Goal: Information Seeking & Learning: Understand process/instructions

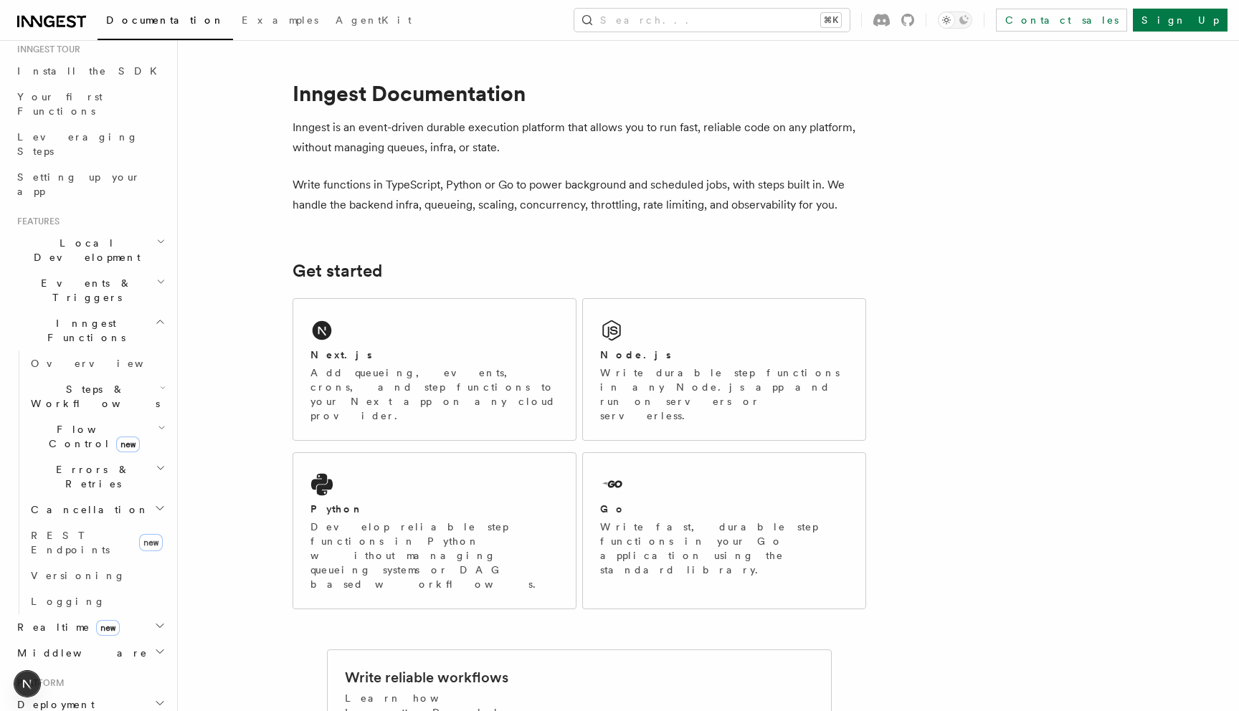
scroll to position [156, 0]
click at [113, 607] on h2 "Realtime new" at bounding box center [89, 620] width 157 height 26
click at [86, 633] on link "Overview" at bounding box center [96, 646] width 143 height 26
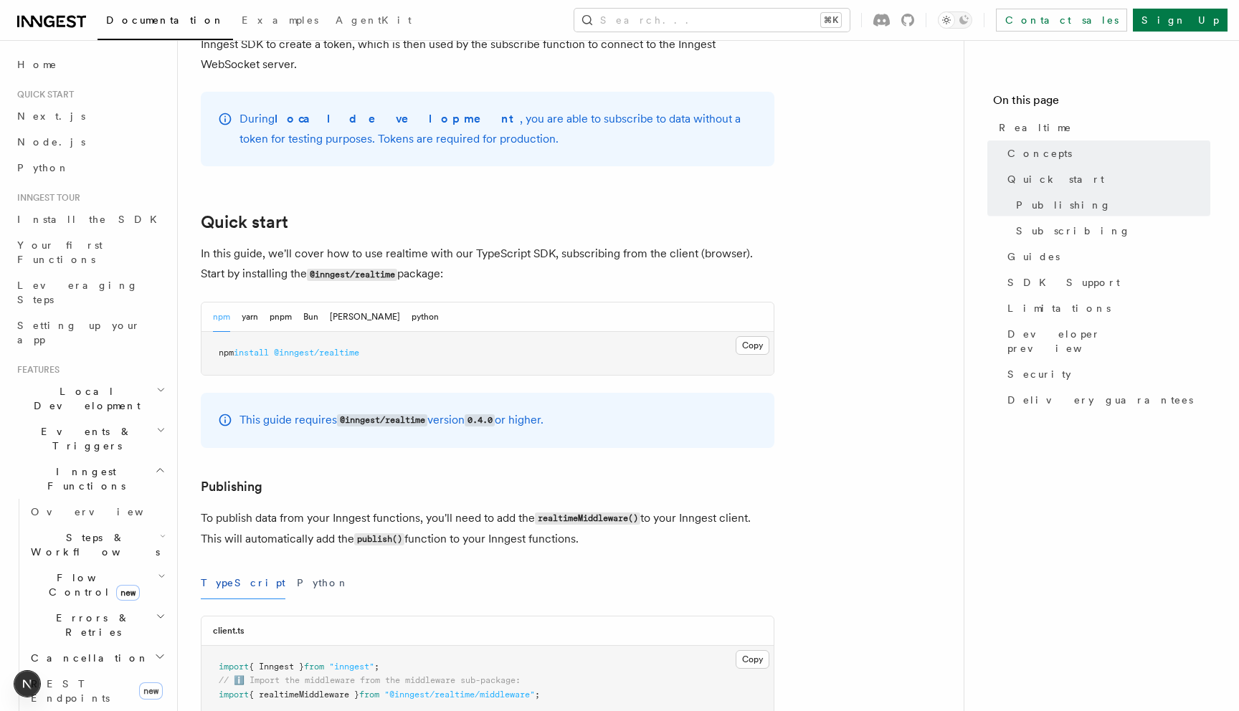
scroll to position [704, 0]
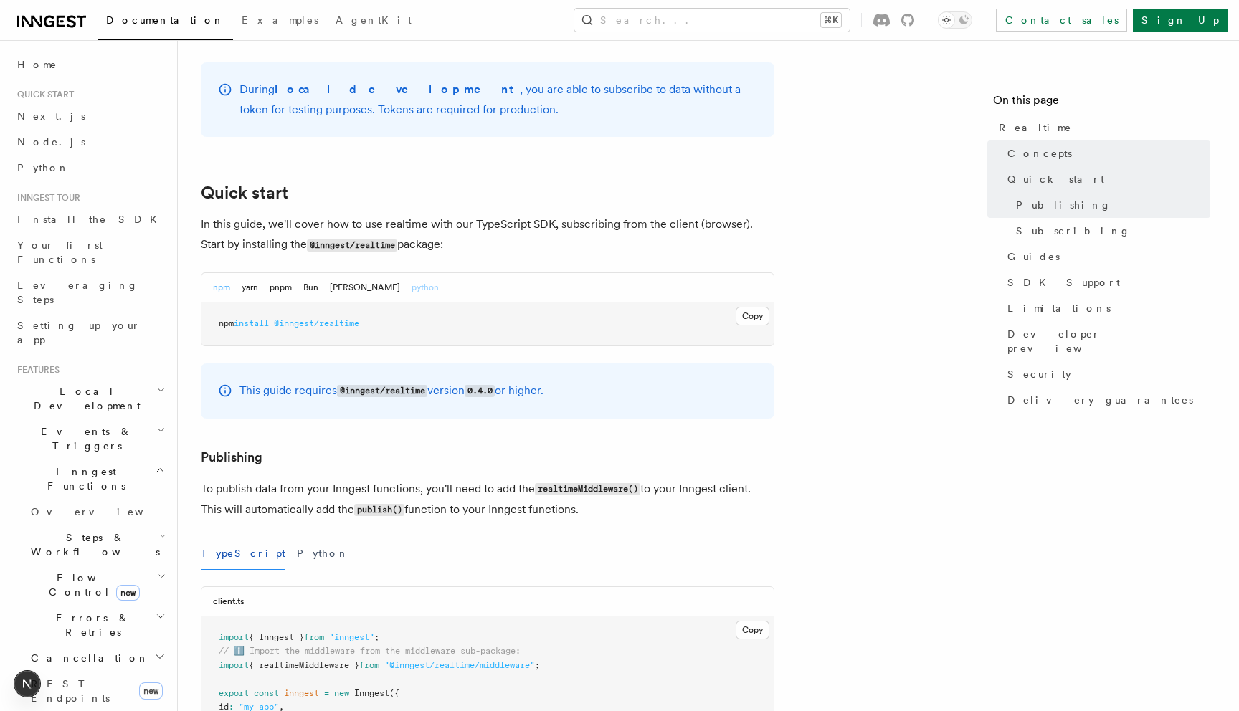
click at [412, 273] on button "python" at bounding box center [425, 287] width 27 height 29
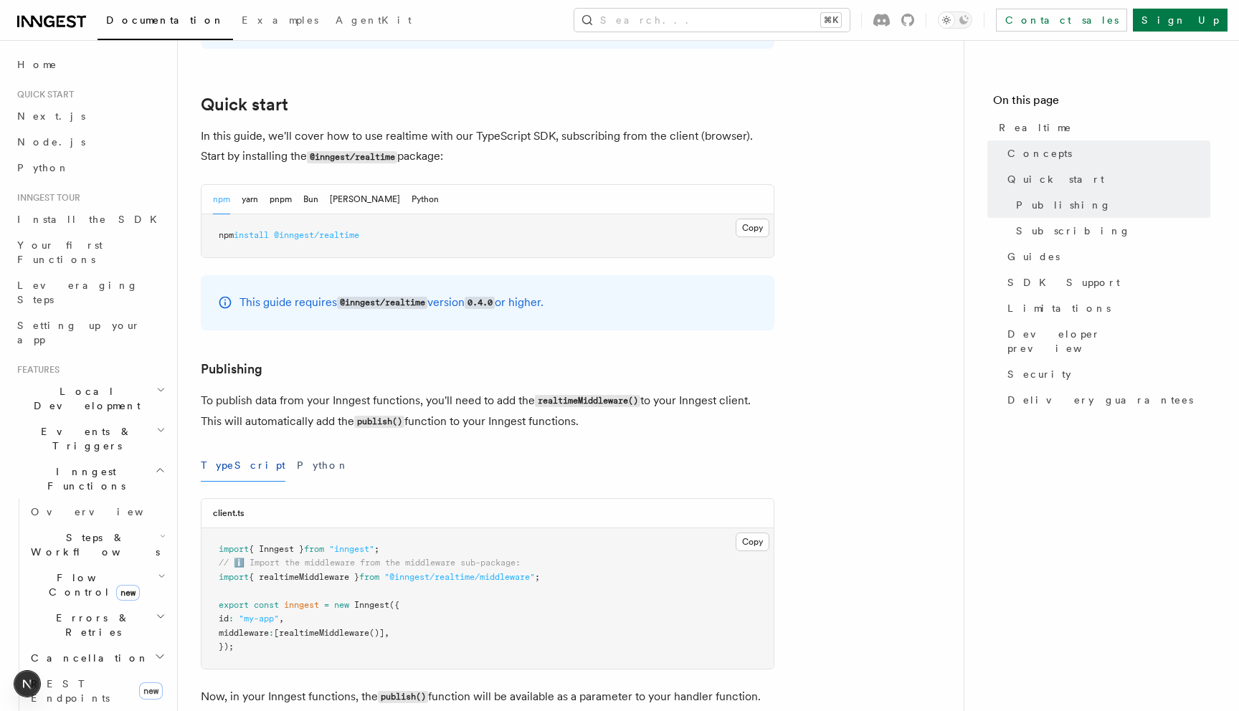
scroll to position [810, 0]
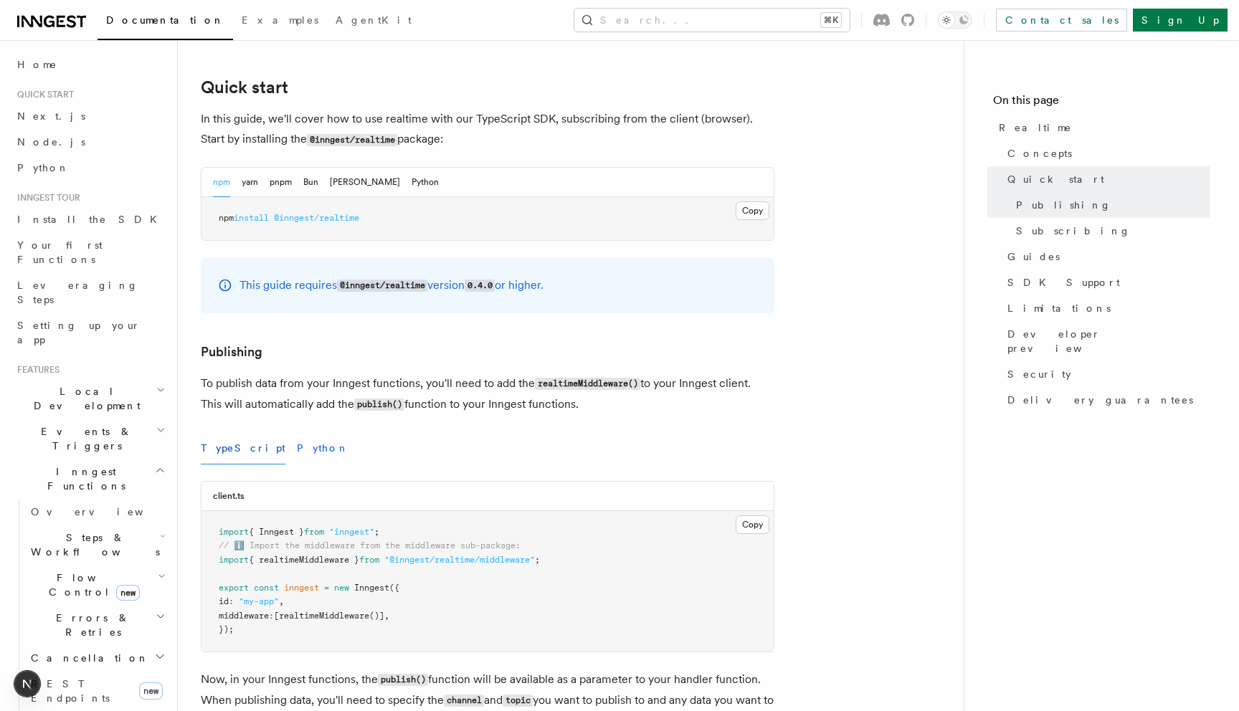
click at [297, 434] on button "Python" at bounding box center [323, 448] width 52 height 32
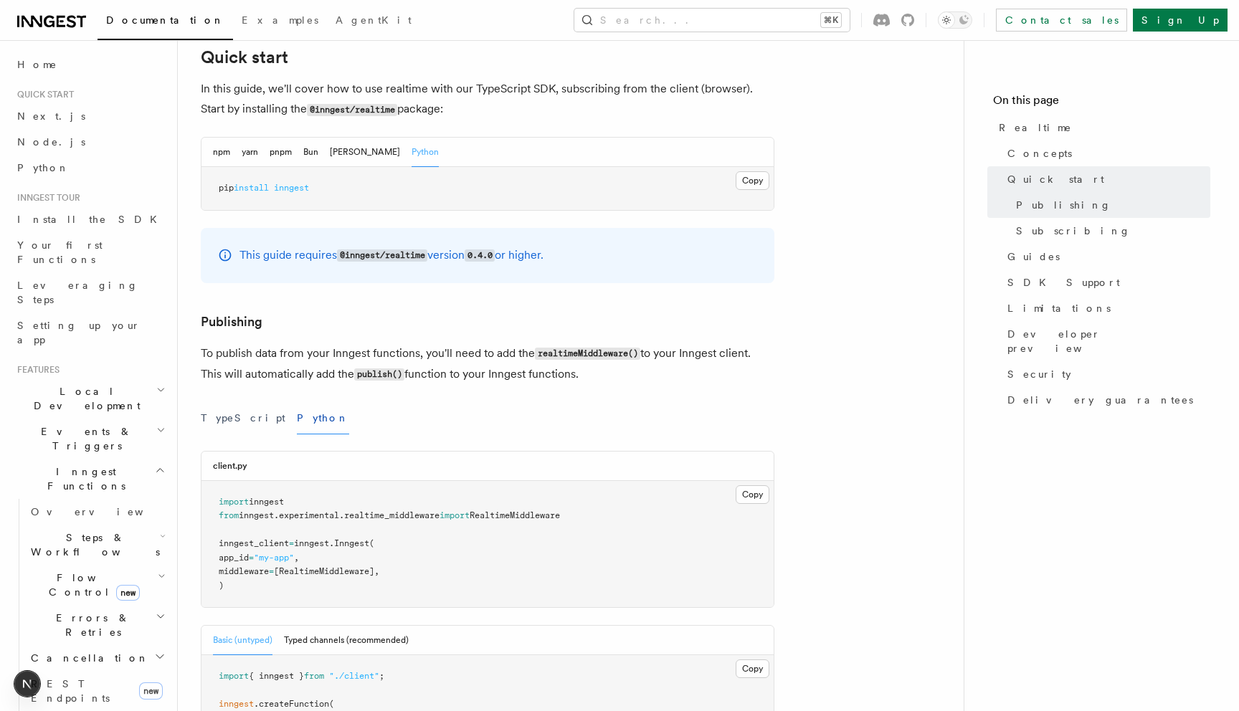
scroll to position [841, 0]
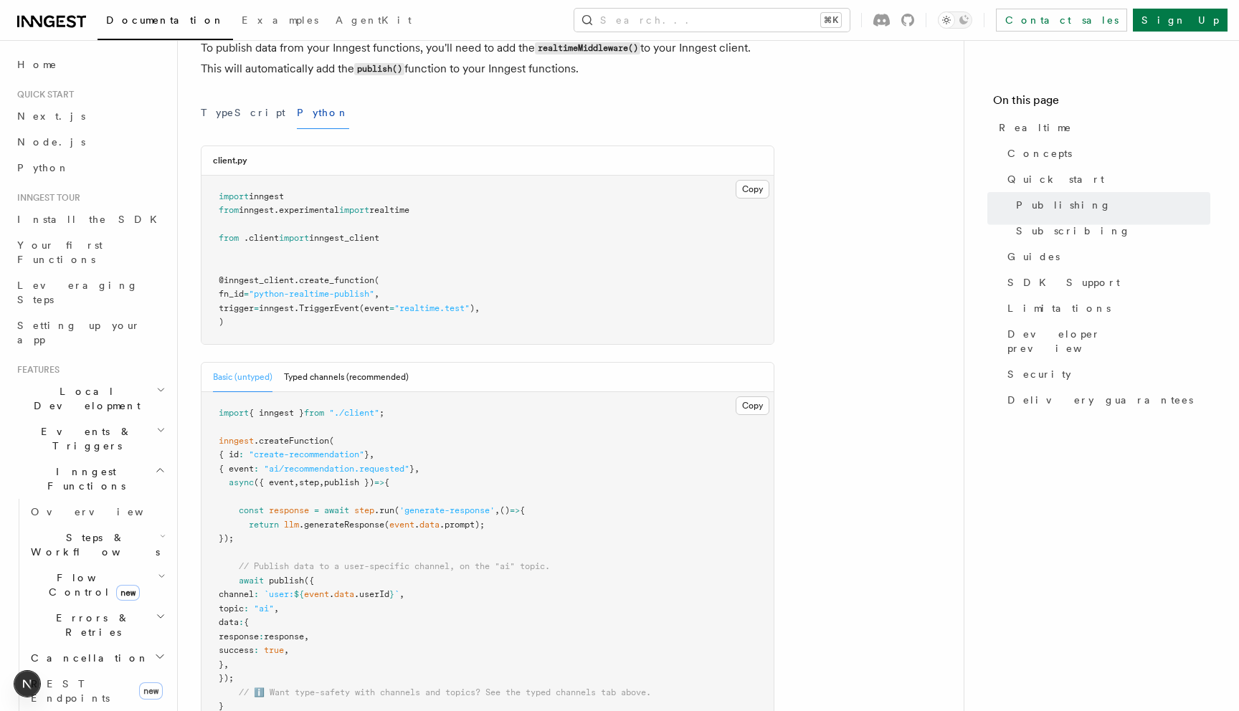
scroll to position [1134, 0]
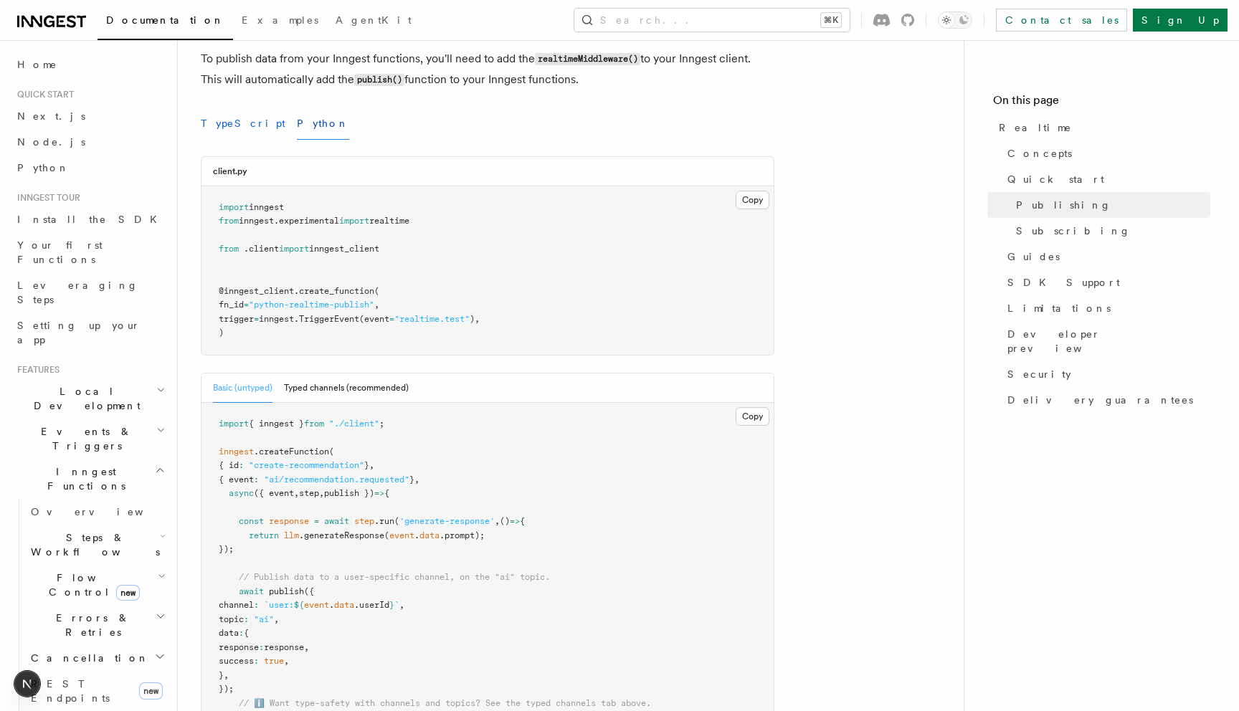
click at [236, 108] on button "TypeScript" at bounding box center [243, 124] width 85 height 32
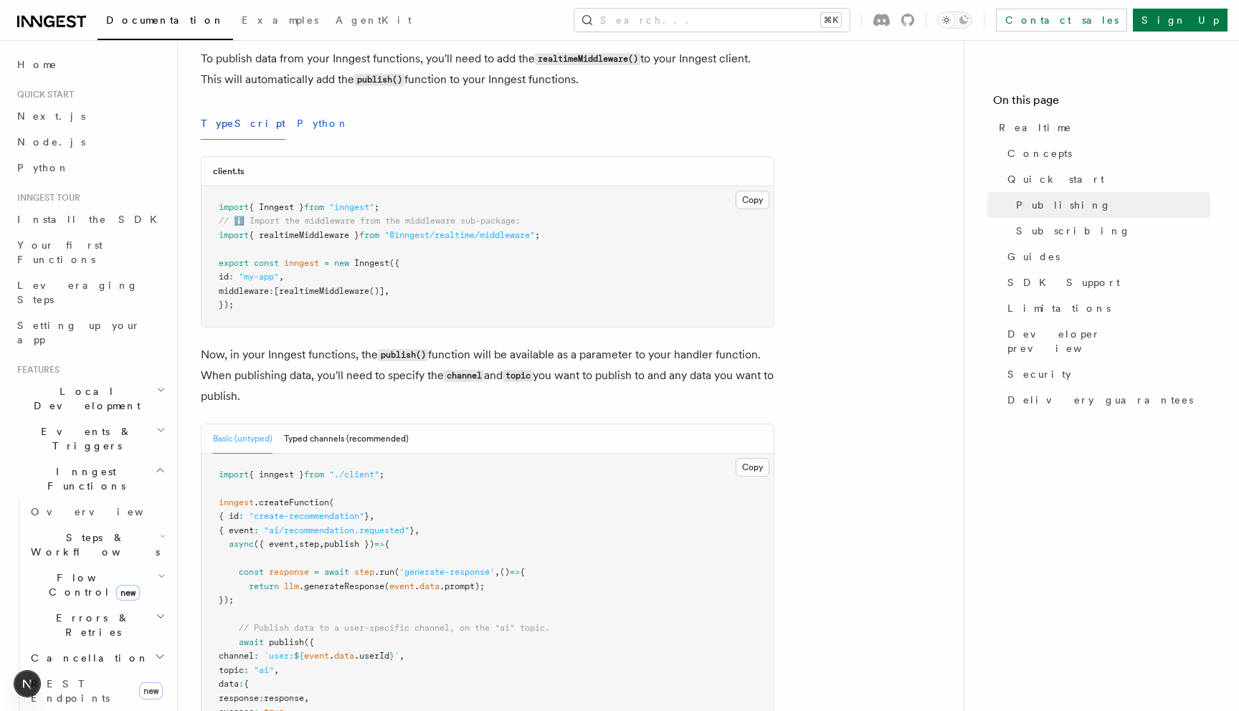
click at [297, 108] on button "Python" at bounding box center [323, 124] width 52 height 32
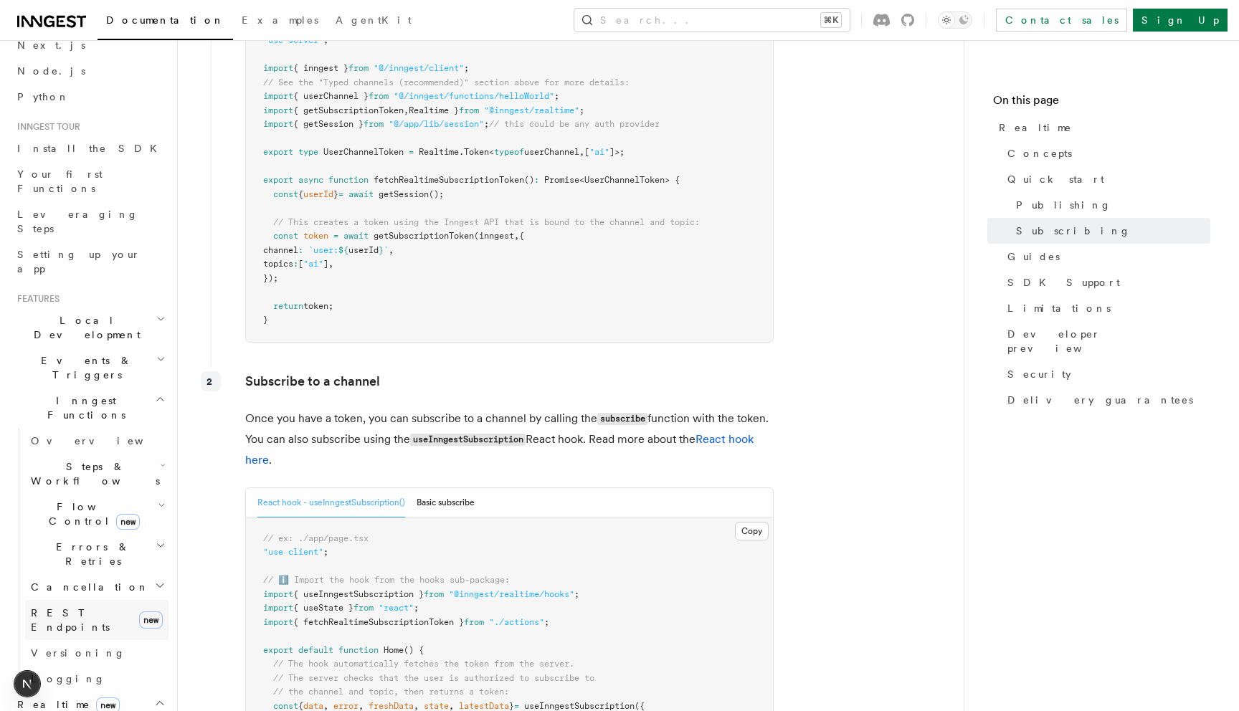
scroll to position [72, 0]
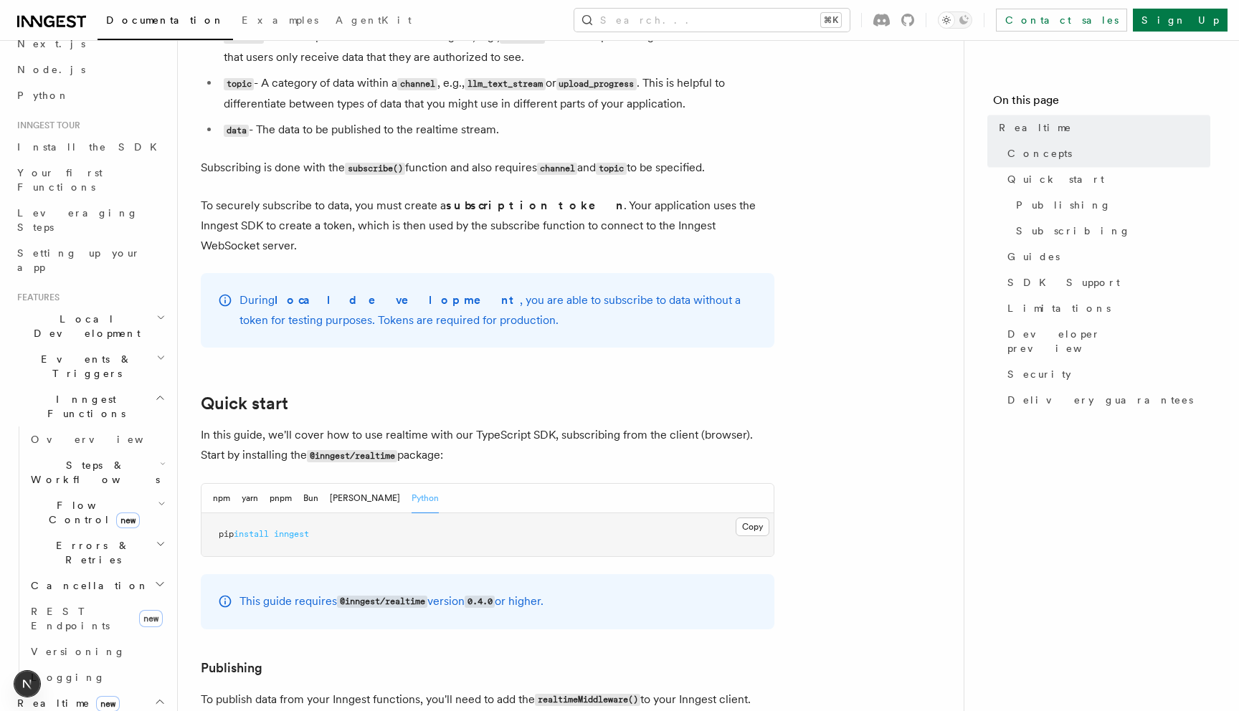
scroll to position [596, 0]
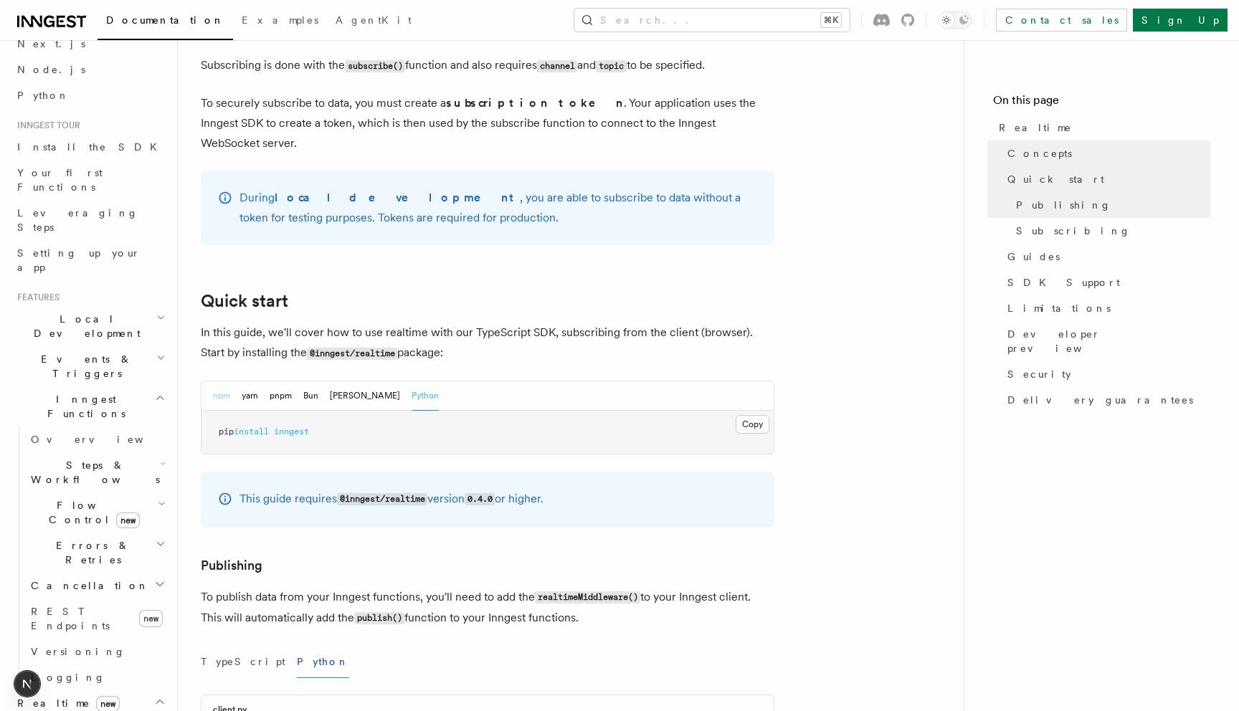
click at [224, 381] on button "npm" at bounding box center [221, 395] width 17 height 29
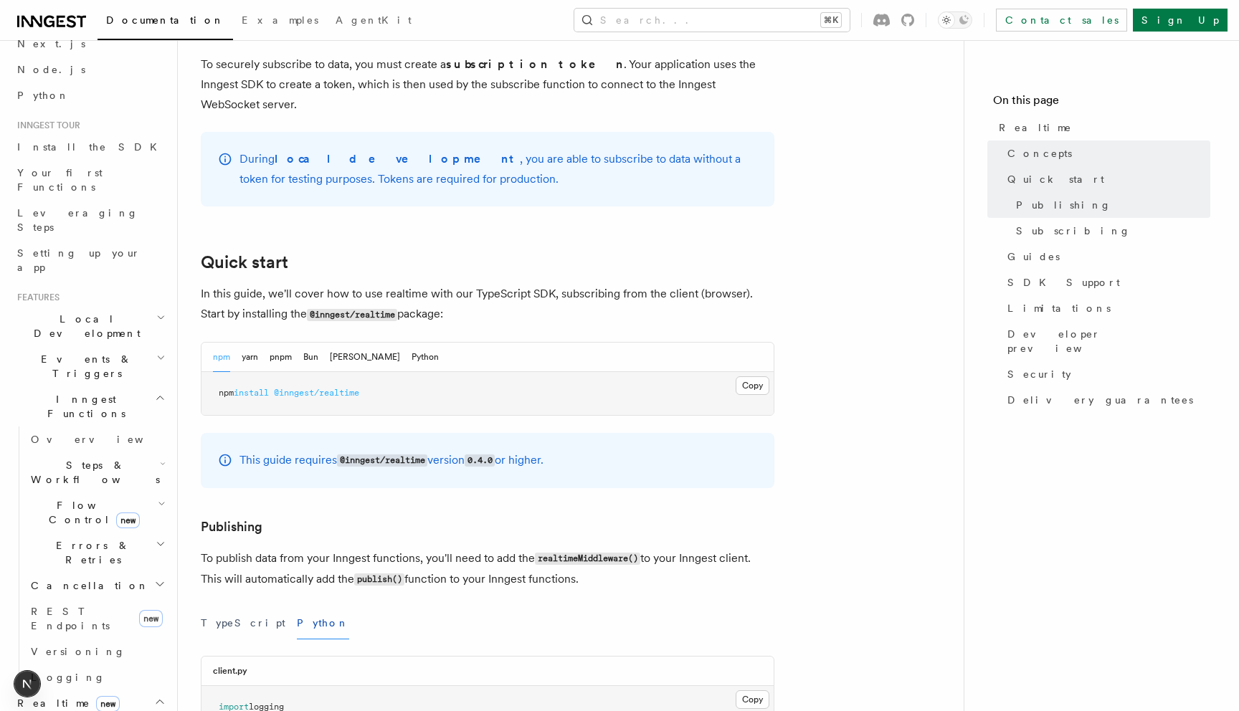
scroll to position [716, 0]
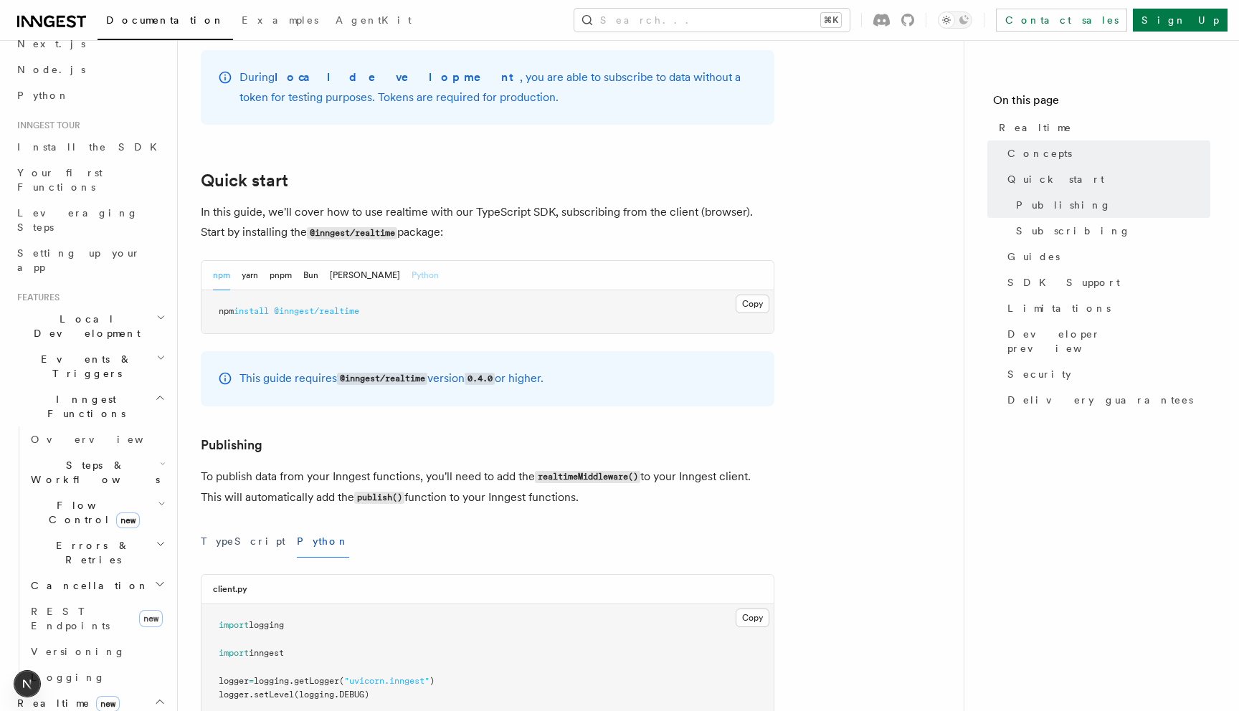
click at [412, 261] on button "Python" at bounding box center [425, 275] width 27 height 29
click at [313, 261] on button "Bun" at bounding box center [310, 275] width 15 height 29
click at [272, 261] on button "pnpm" at bounding box center [281, 275] width 22 height 29
click at [242, 261] on button "yarn" at bounding box center [250, 275] width 16 height 29
click at [224, 261] on button "npm" at bounding box center [221, 275] width 17 height 29
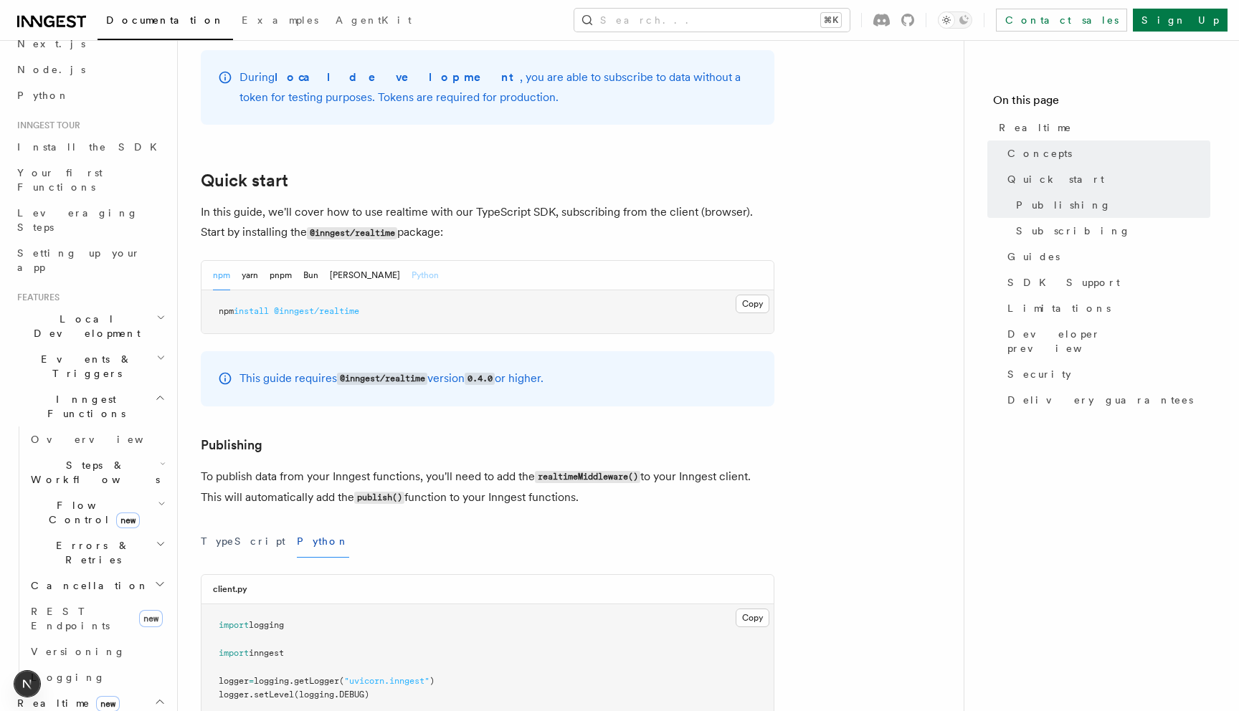
click at [412, 261] on button "Python" at bounding box center [425, 275] width 27 height 29
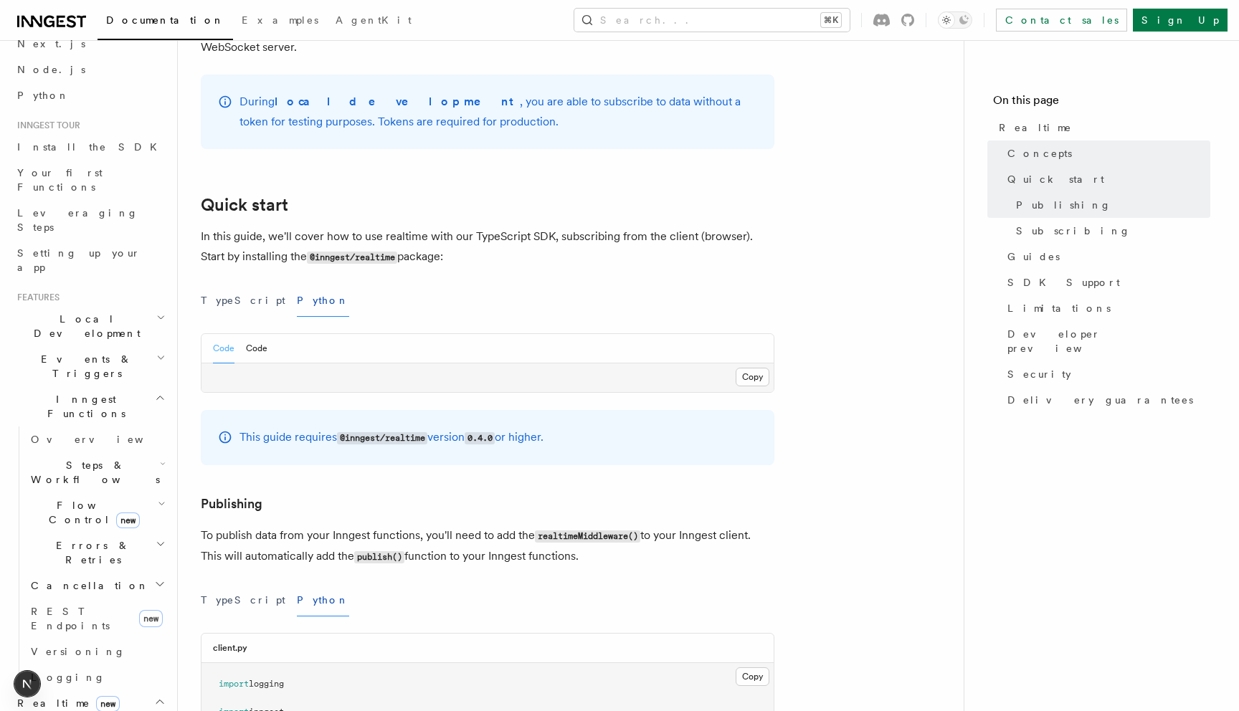
scroll to position [691, 0]
click at [238, 285] on button "TypeScript" at bounding box center [243, 301] width 85 height 32
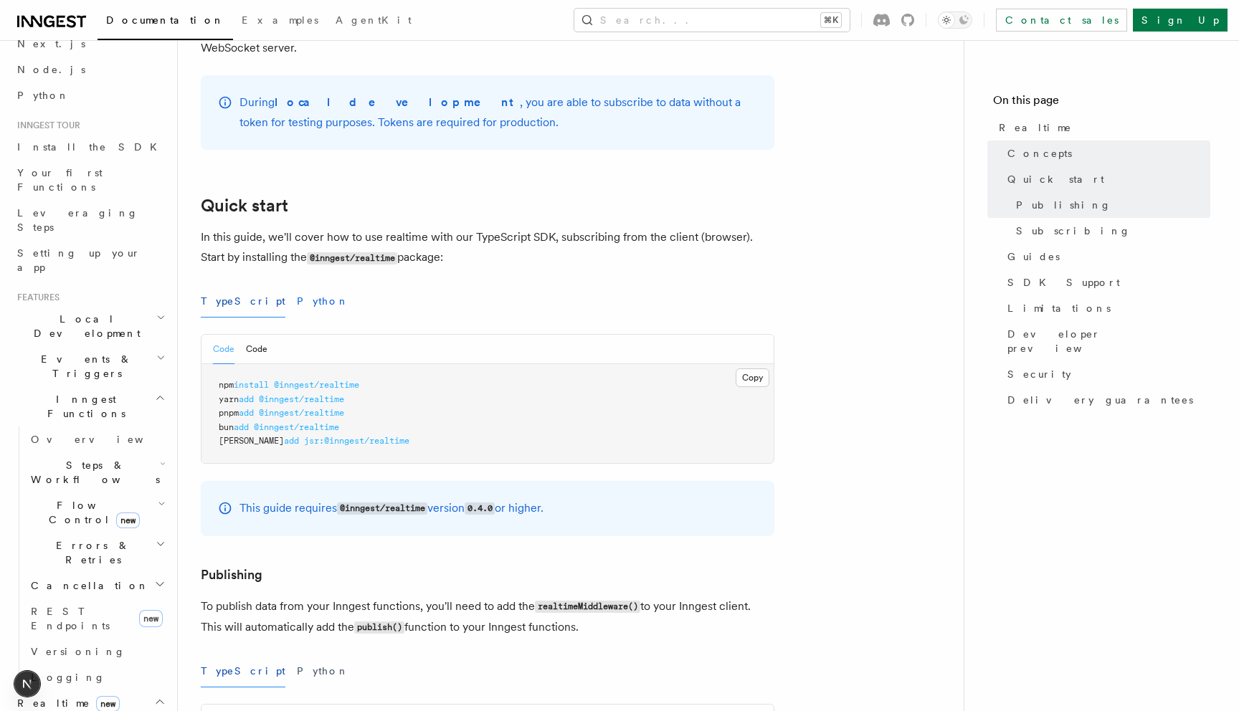
click at [297, 286] on button "Python" at bounding box center [323, 301] width 52 height 32
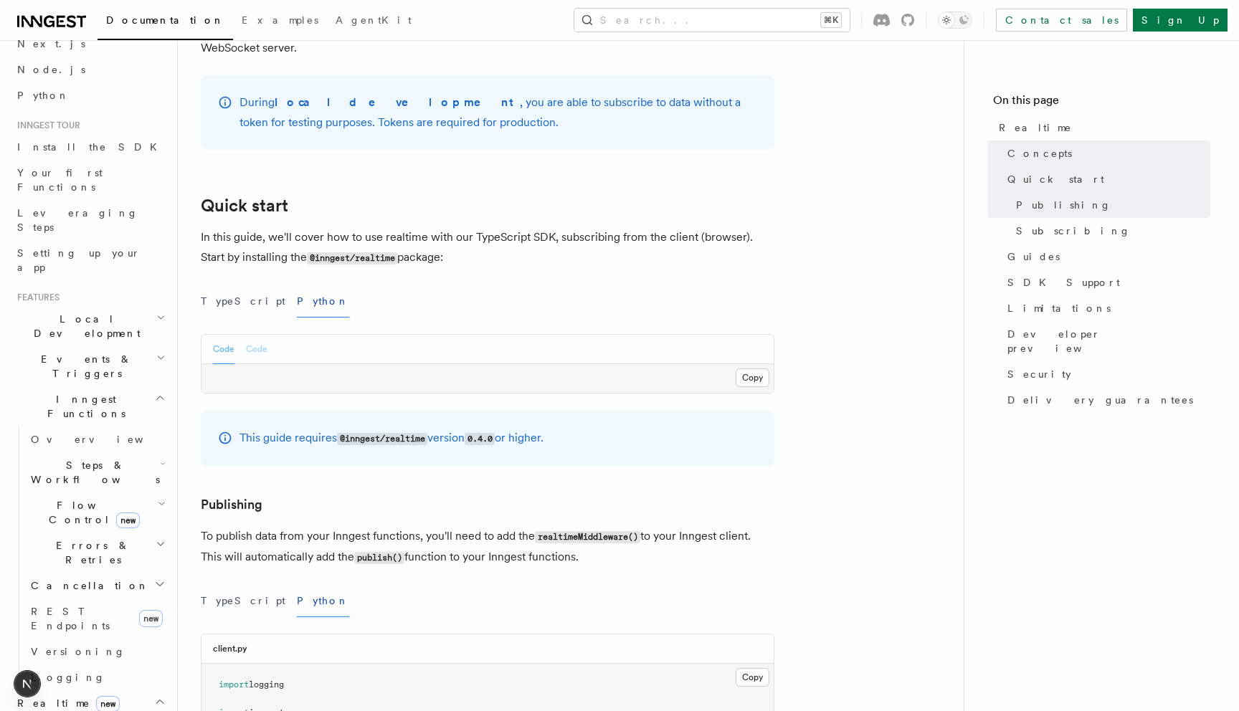
click at [258, 337] on button "Code" at bounding box center [257, 349] width 22 height 29
click at [227, 336] on button "Code" at bounding box center [224, 349] width 22 height 29
click at [227, 287] on button "TypeScript" at bounding box center [243, 301] width 85 height 32
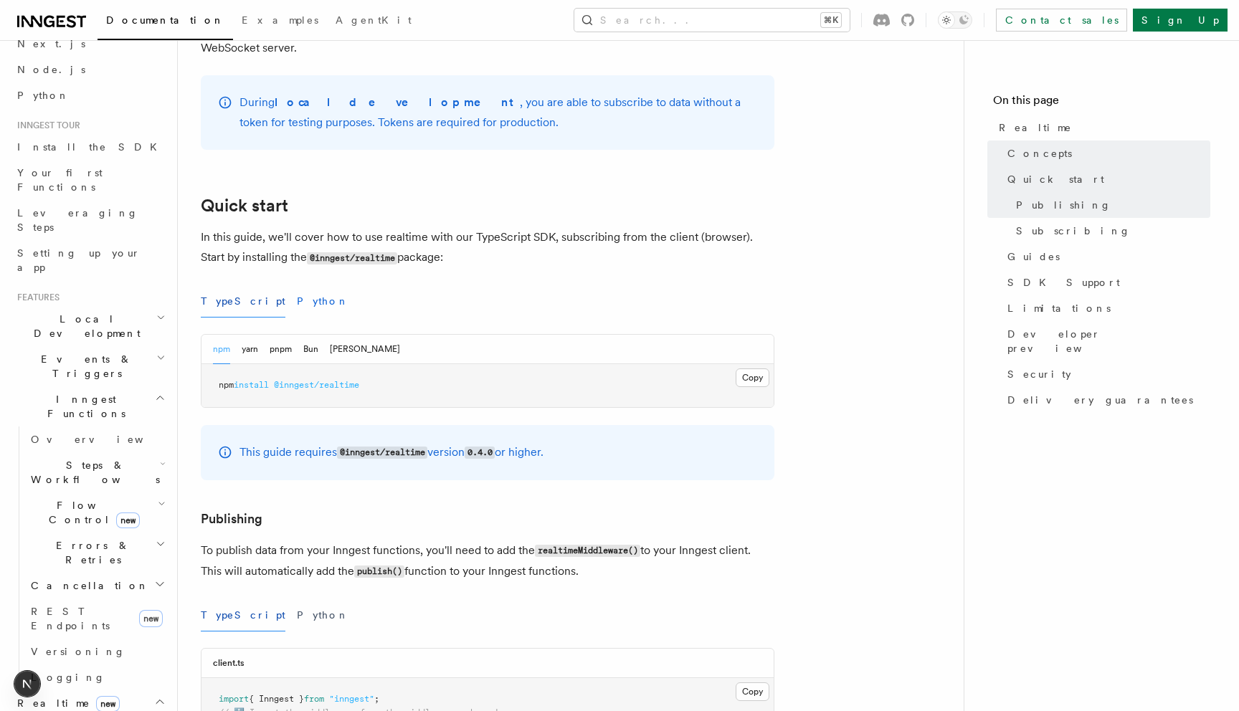
click at [297, 285] on button "Python" at bounding box center [323, 301] width 52 height 32
click at [219, 288] on button "TypeScript" at bounding box center [243, 301] width 85 height 32
click at [253, 335] on button "yarn" at bounding box center [250, 349] width 16 height 29
click at [297, 335] on div "npm yarn pnpm Bun Deno" at bounding box center [306, 349] width 187 height 29
click at [318, 335] on button "Bun" at bounding box center [310, 349] width 15 height 29
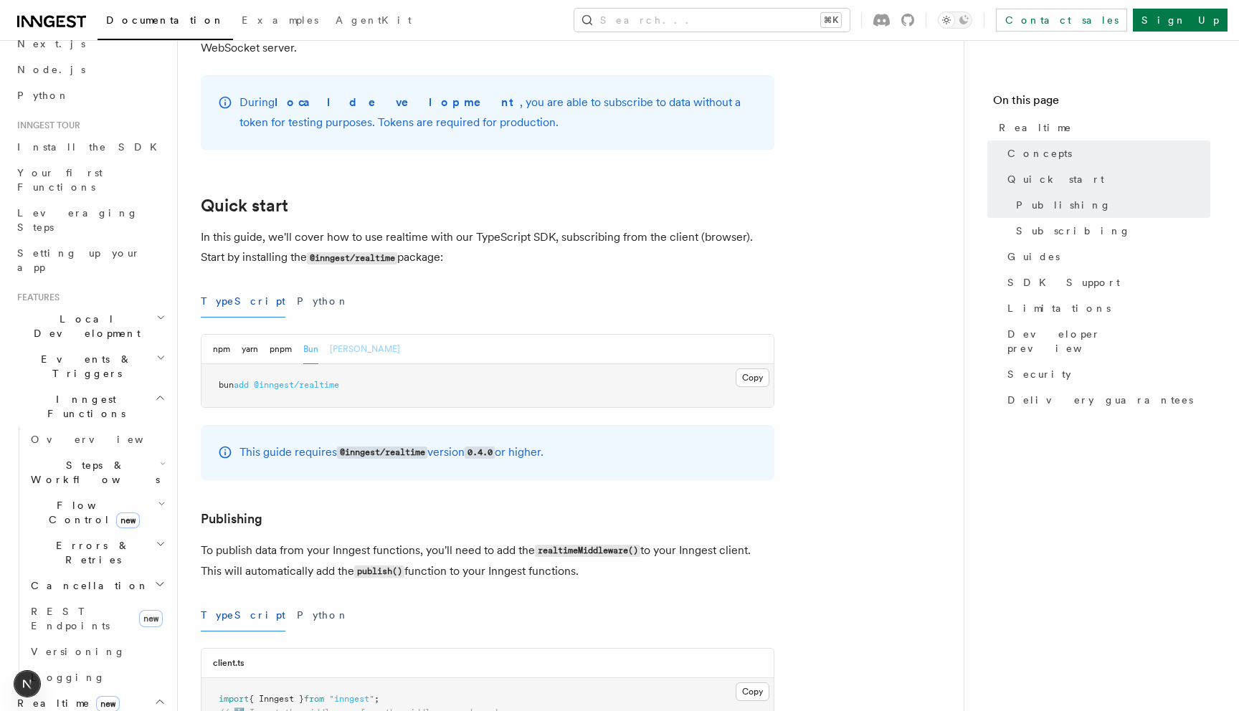
click at [339, 335] on button "[PERSON_NAME]" at bounding box center [365, 349] width 70 height 29
click at [297, 285] on button "Python" at bounding box center [323, 301] width 52 height 32
click at [222, 286] on button "TypeScript" at bounding box center [243, 301] width 85 height 32
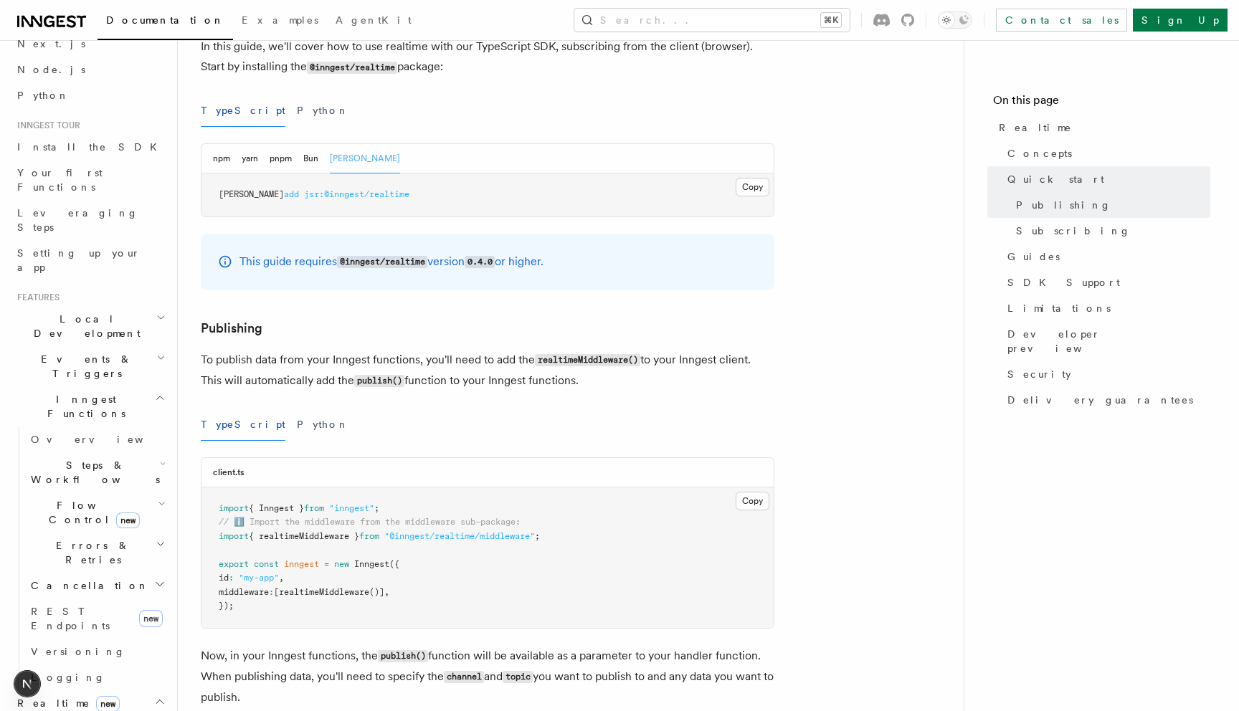
scroll to position [884, 0]
click at [297, 92] on button "Python" at bounding box center [323, 108] width 52 height 32
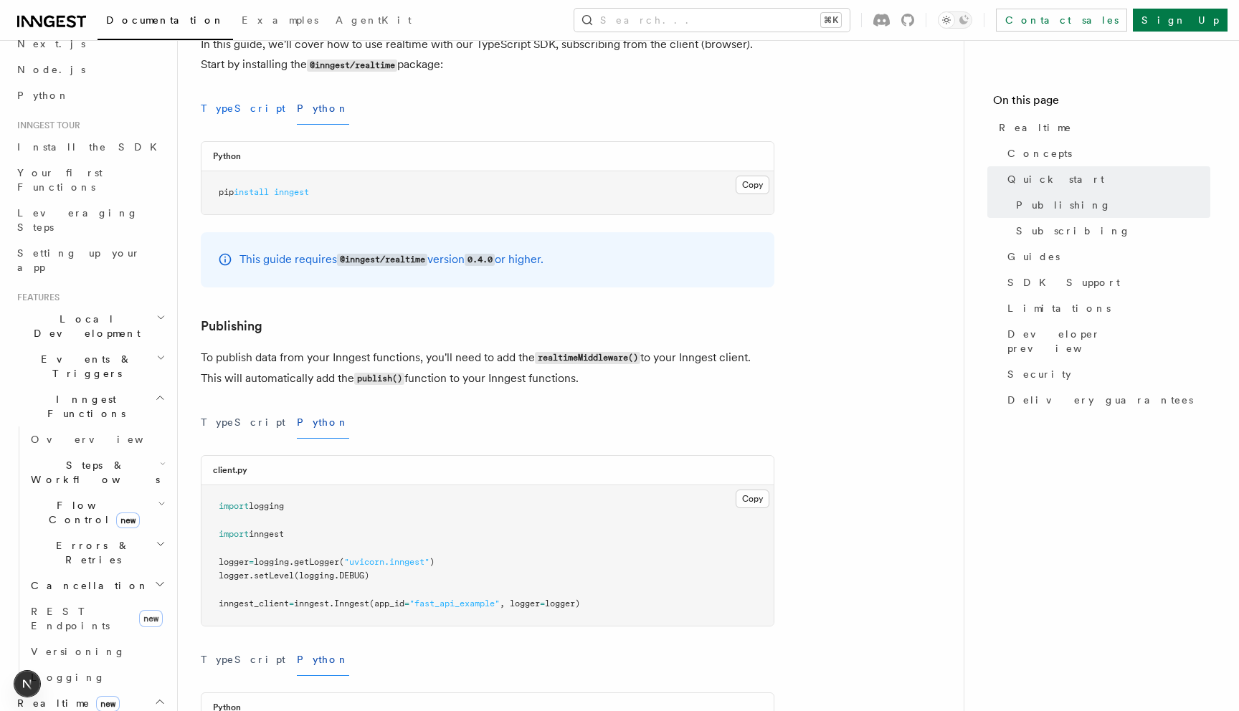
click at [229, 95] on button "TypeScript" at bounding box center [243, 108] width 85 height 32
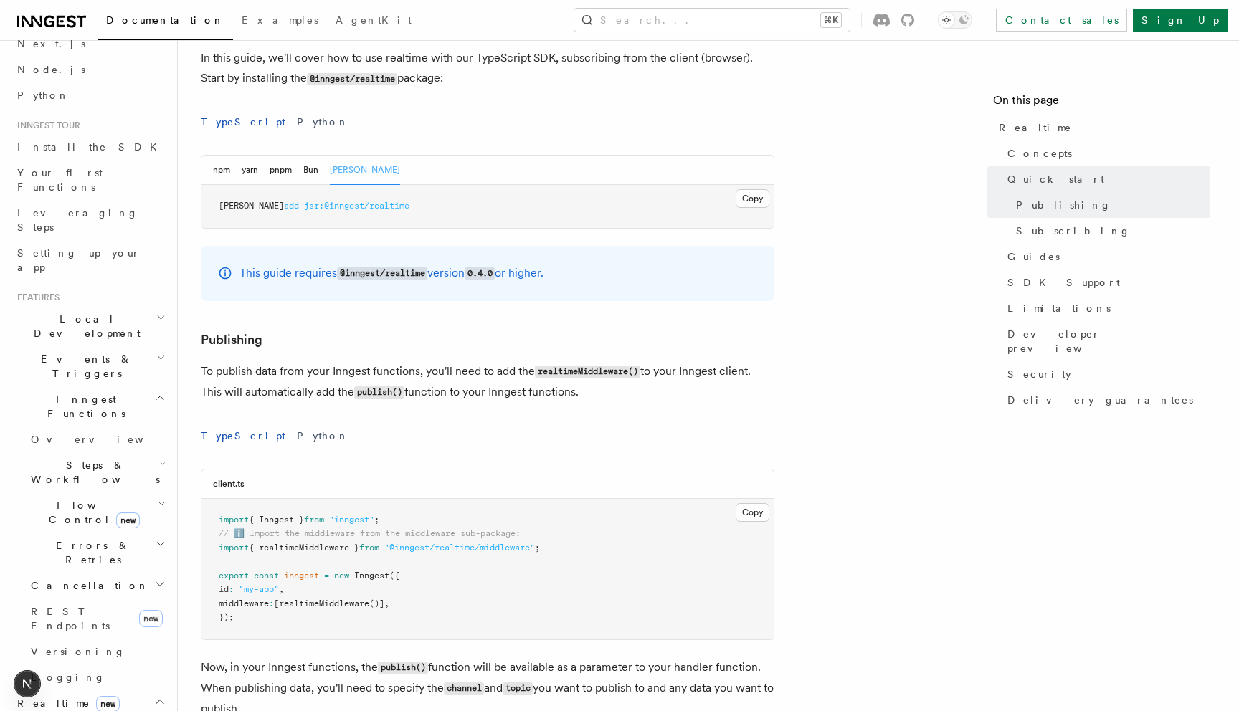
scroll to position [865, 0]
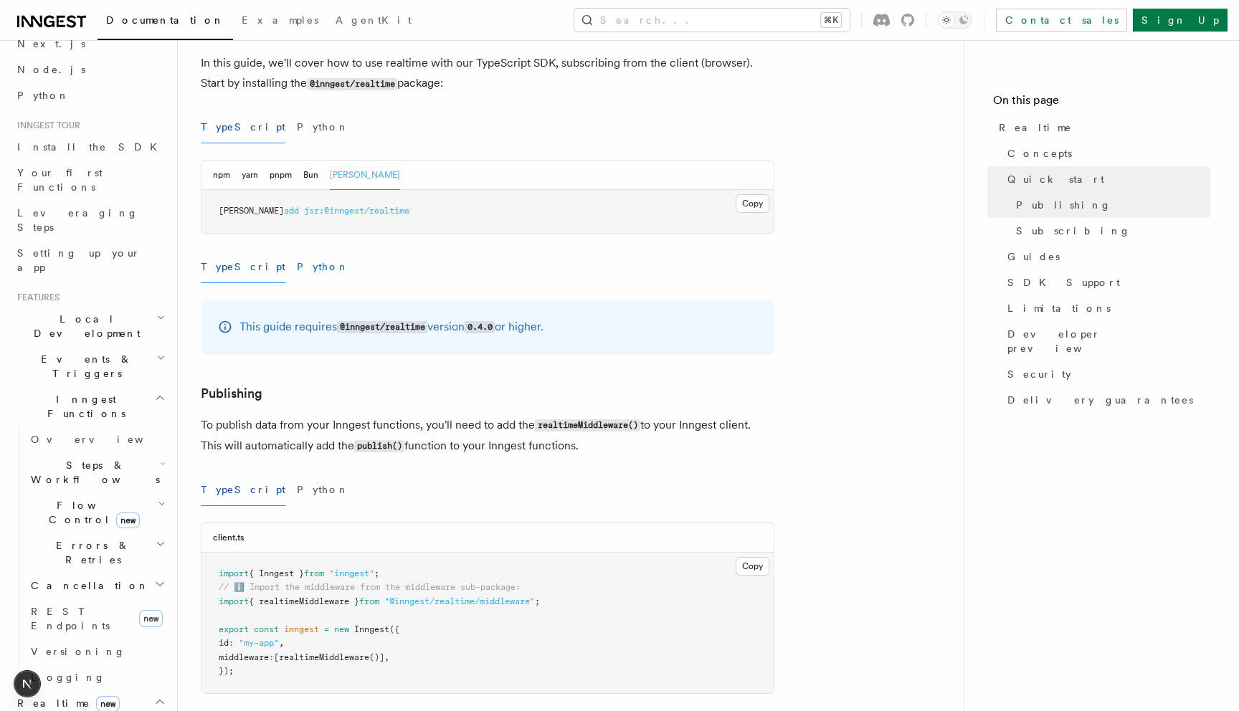
click at [297, 251] on button "Python" at bounding box center [323, 267] width 52 height 32
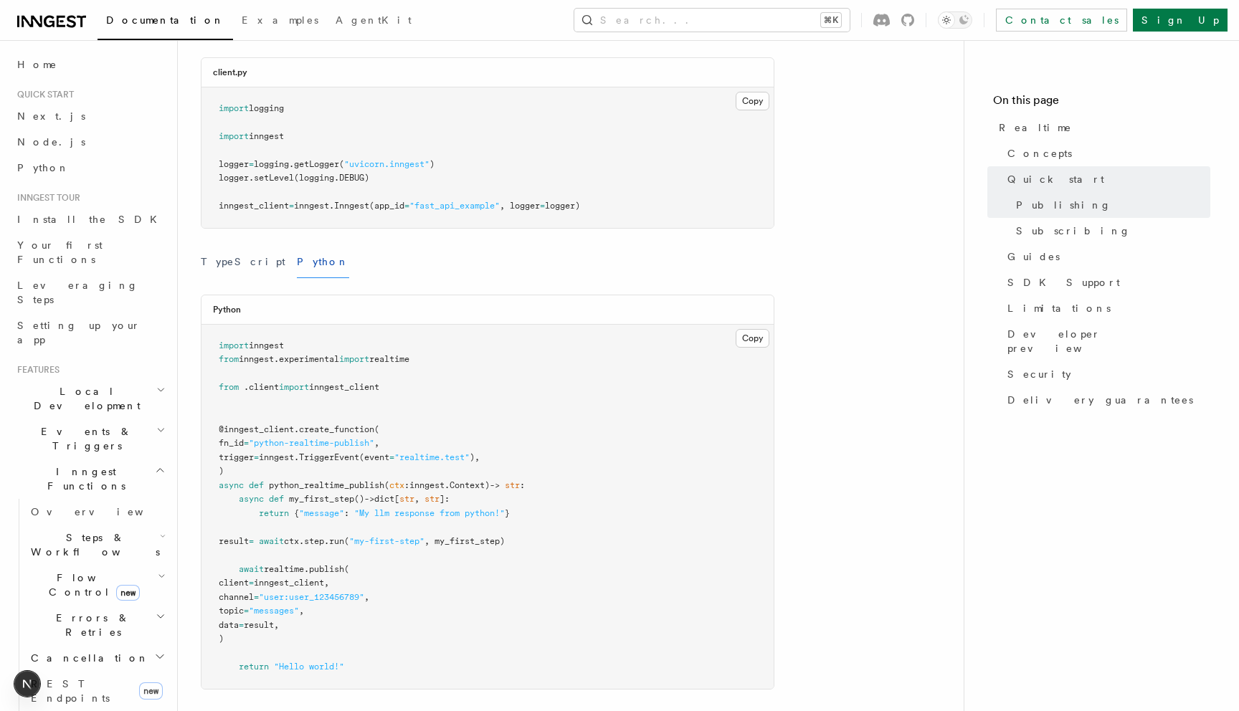
scroll to position [1449, 0]
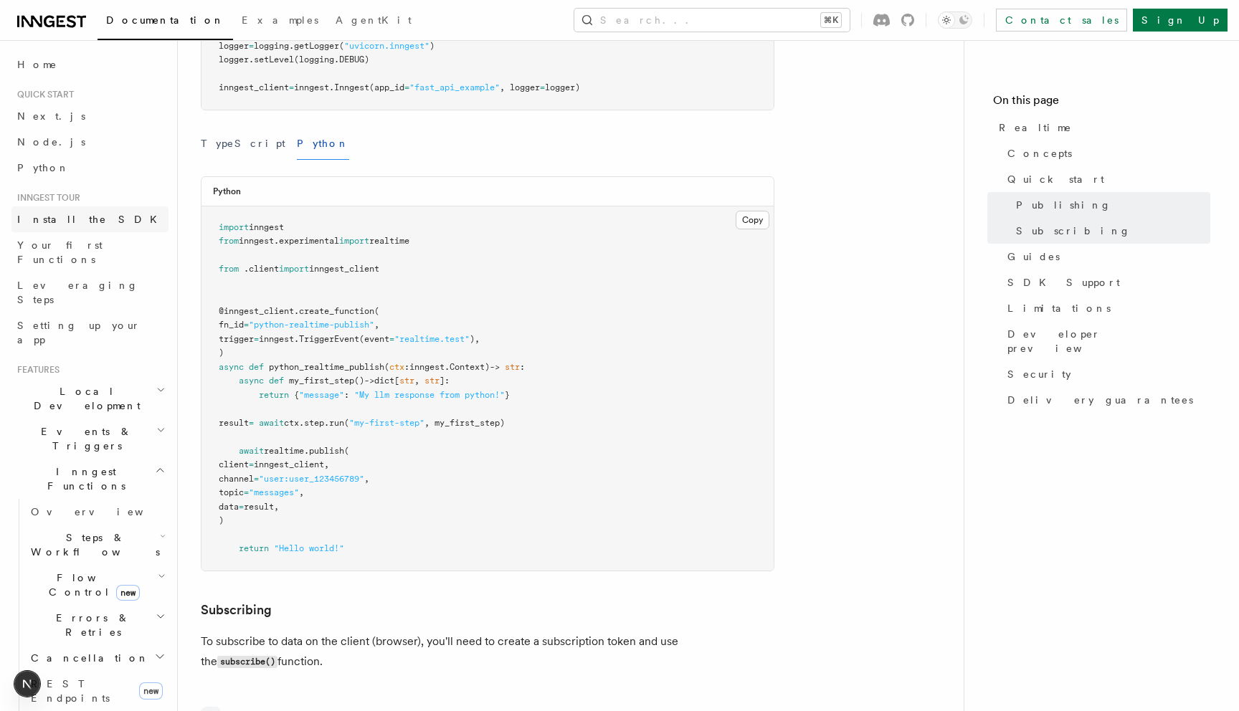
click at [62, 225] on span "Install the SDK" at bounding box center [91, 219] width 148 height 14
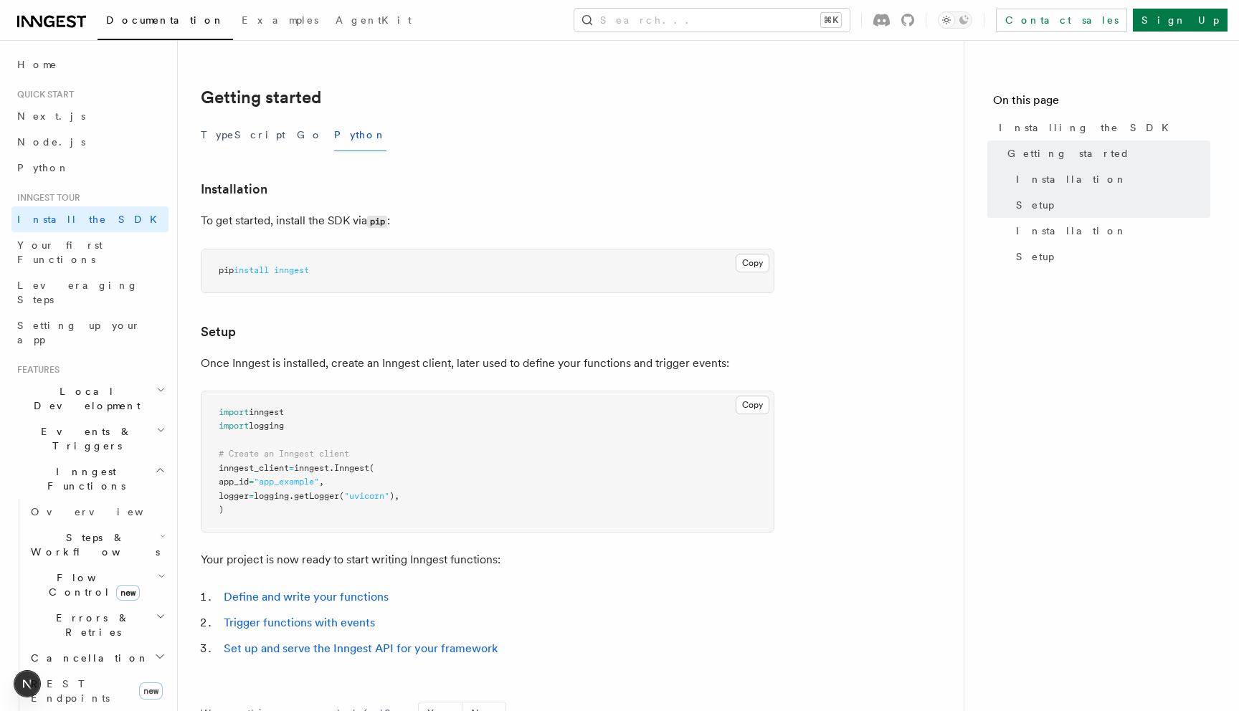
scroll to position [151, 0]
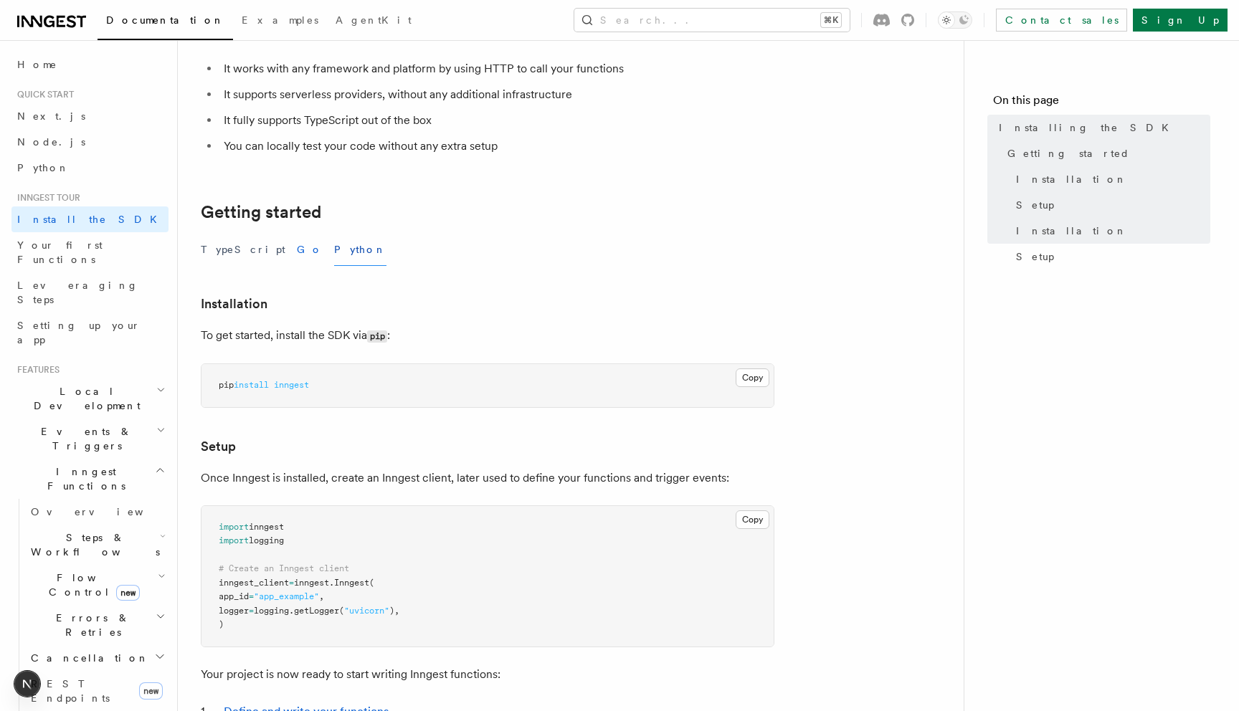
click at [297, 246] on button "Go" at bounding box center [310, 250] width 26 height 32
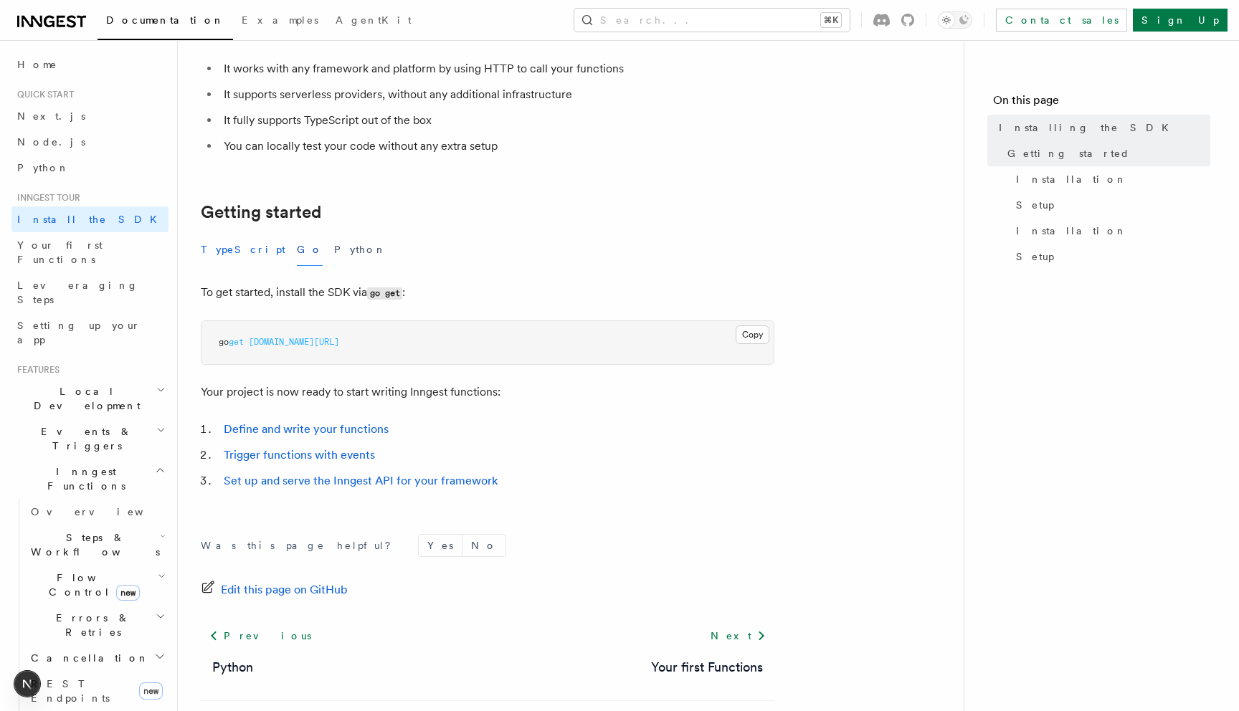
click at [243, 245] on button "TypeScript" at bounding box center [243, 250] width 85 height 32
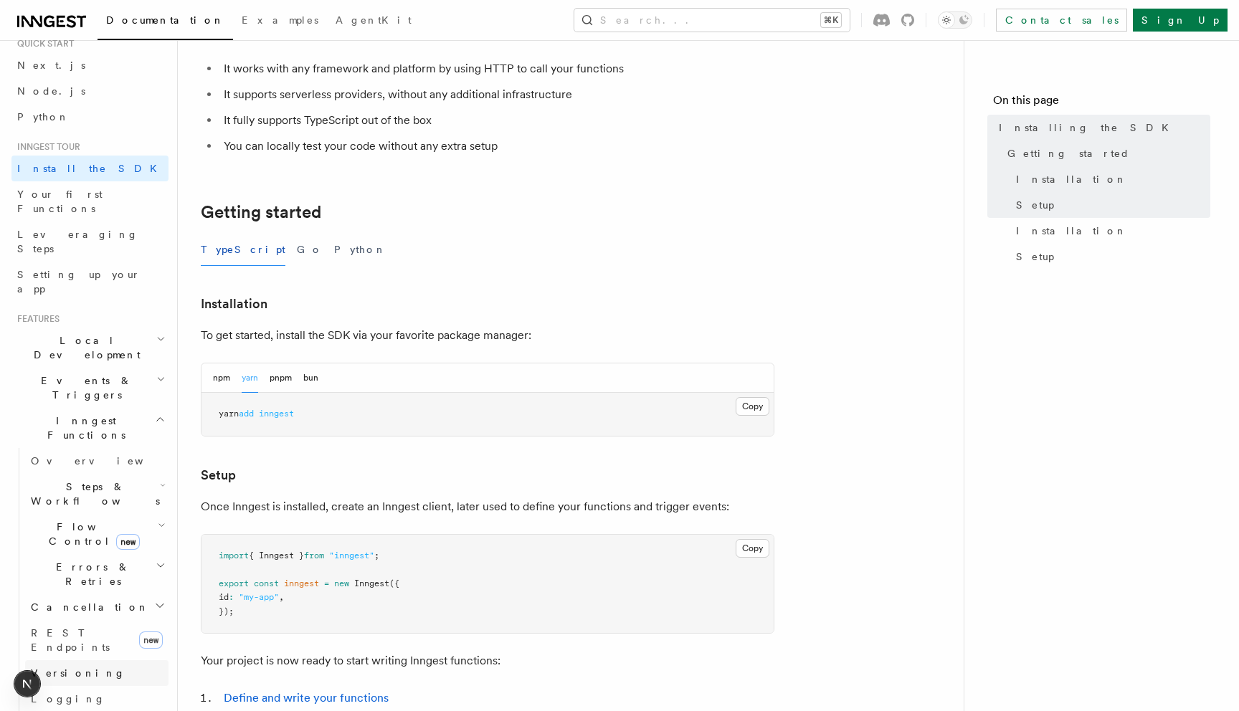
scroll to position [55, 0]
click at [107, 708] on h2 "Realtime new" at bounding box center [89, 721] width 157 height 26
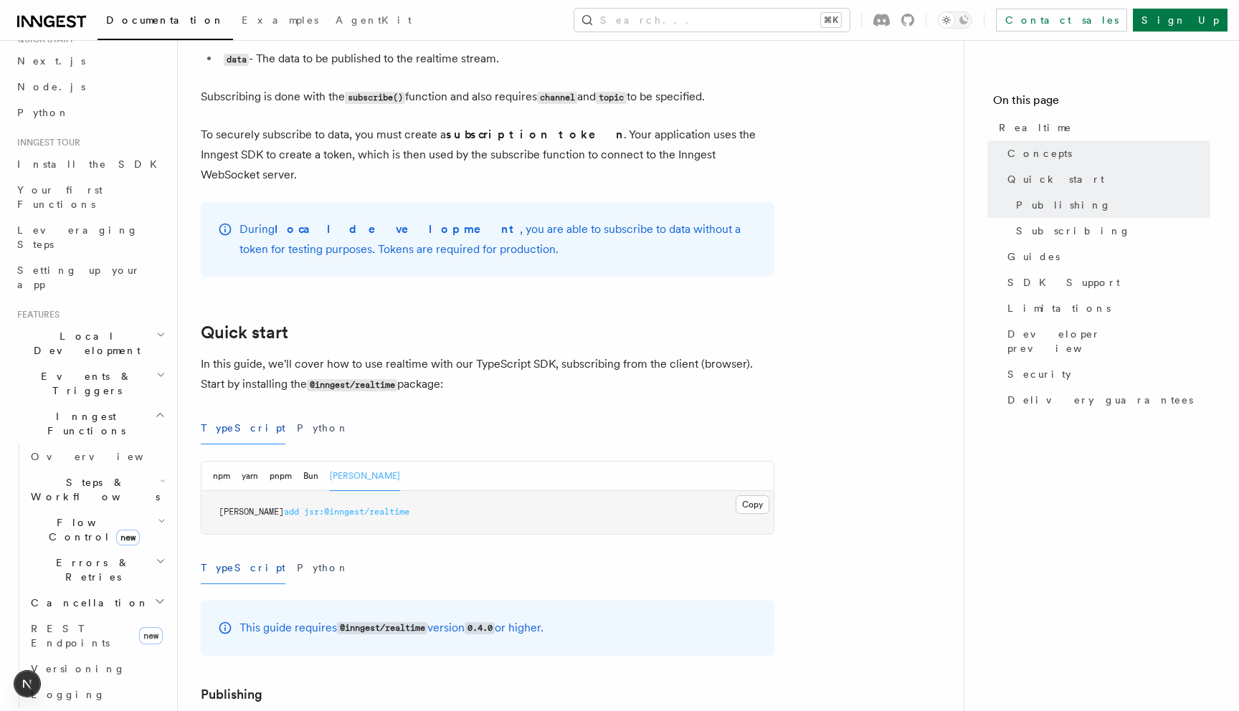
scroll to position [568, 0]
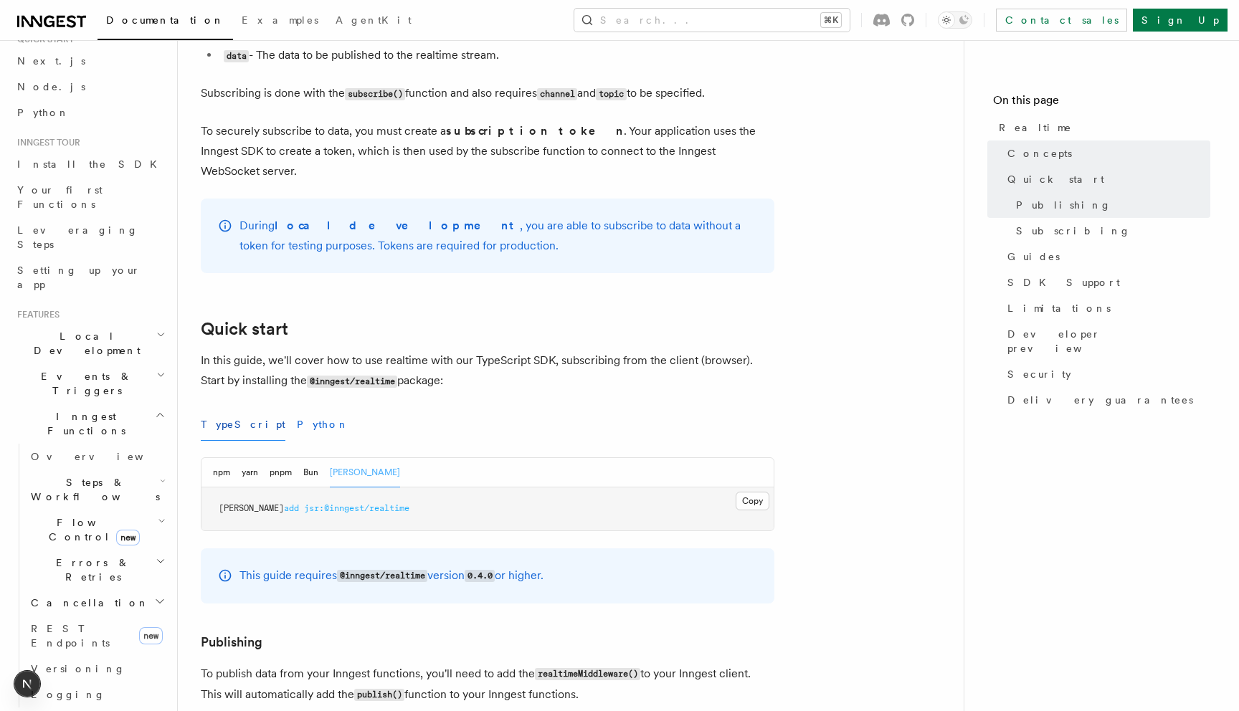
click at [297, 409] on button "Python" at bounding box center [323, 425] width 52 height 32
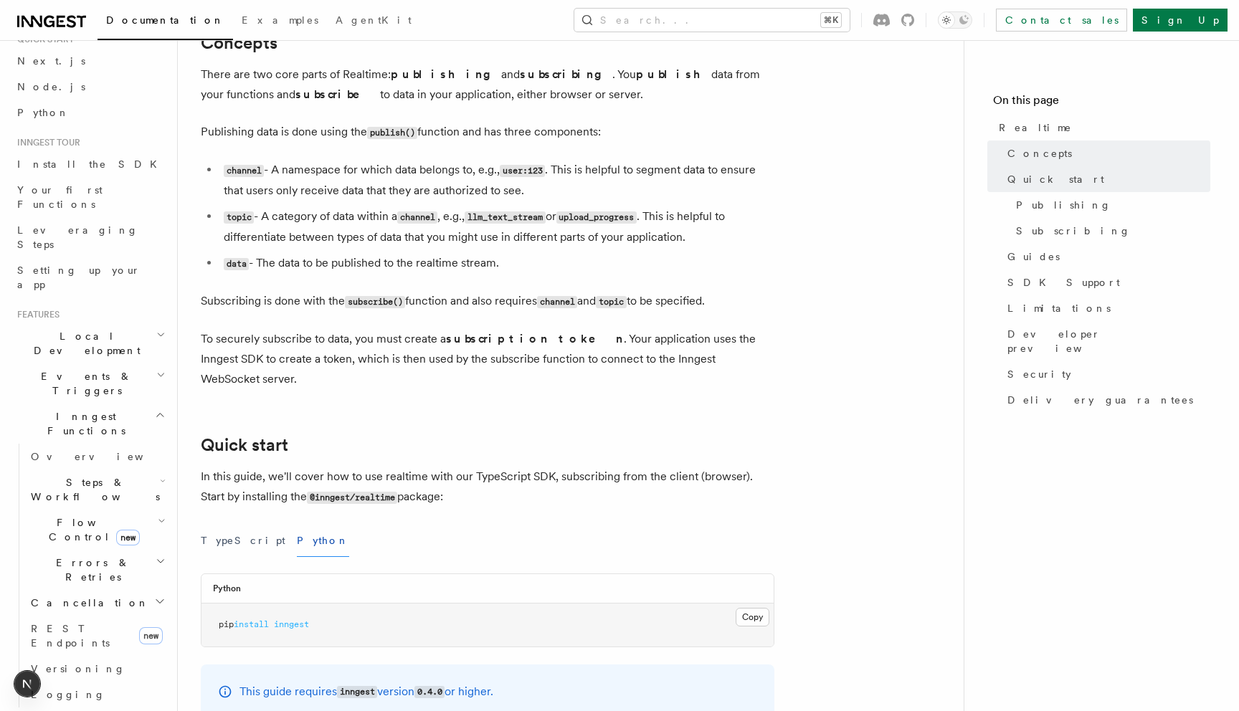
scroll to position [359, 0]
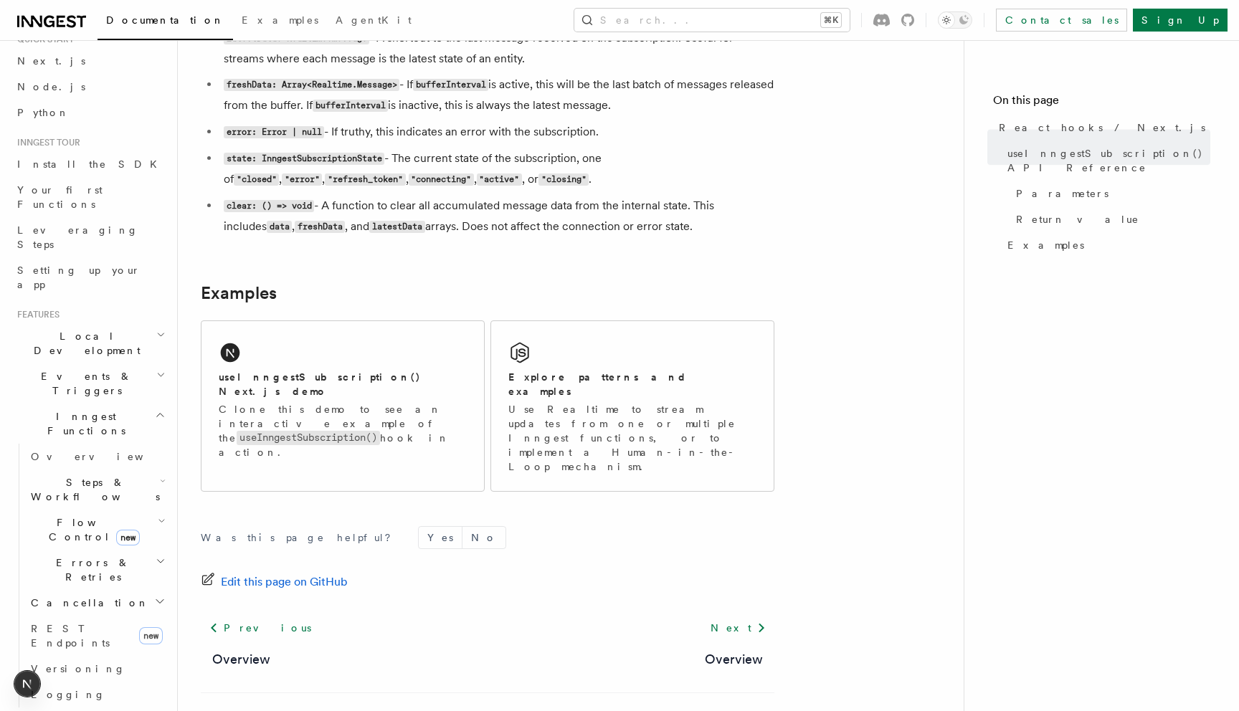
scroll to position [1315, 0]
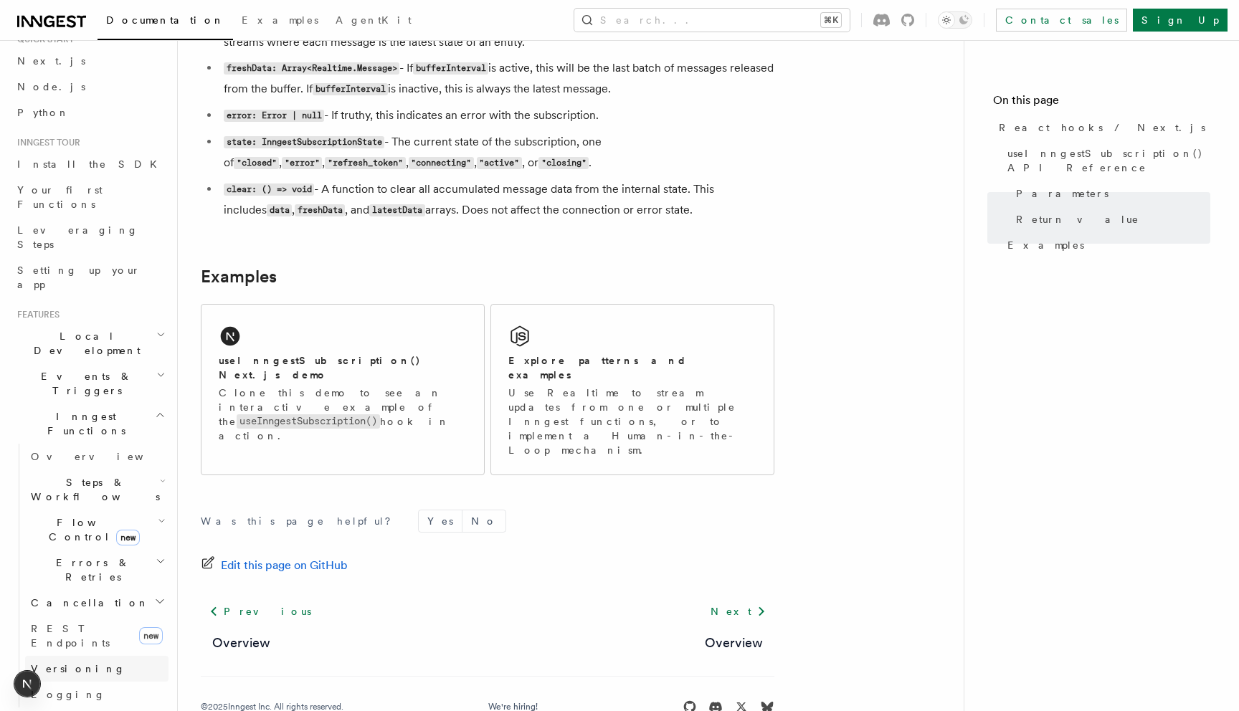
click at [65, 662] on span "Versioning" at bounding box center [78, 669] width 95 height 14
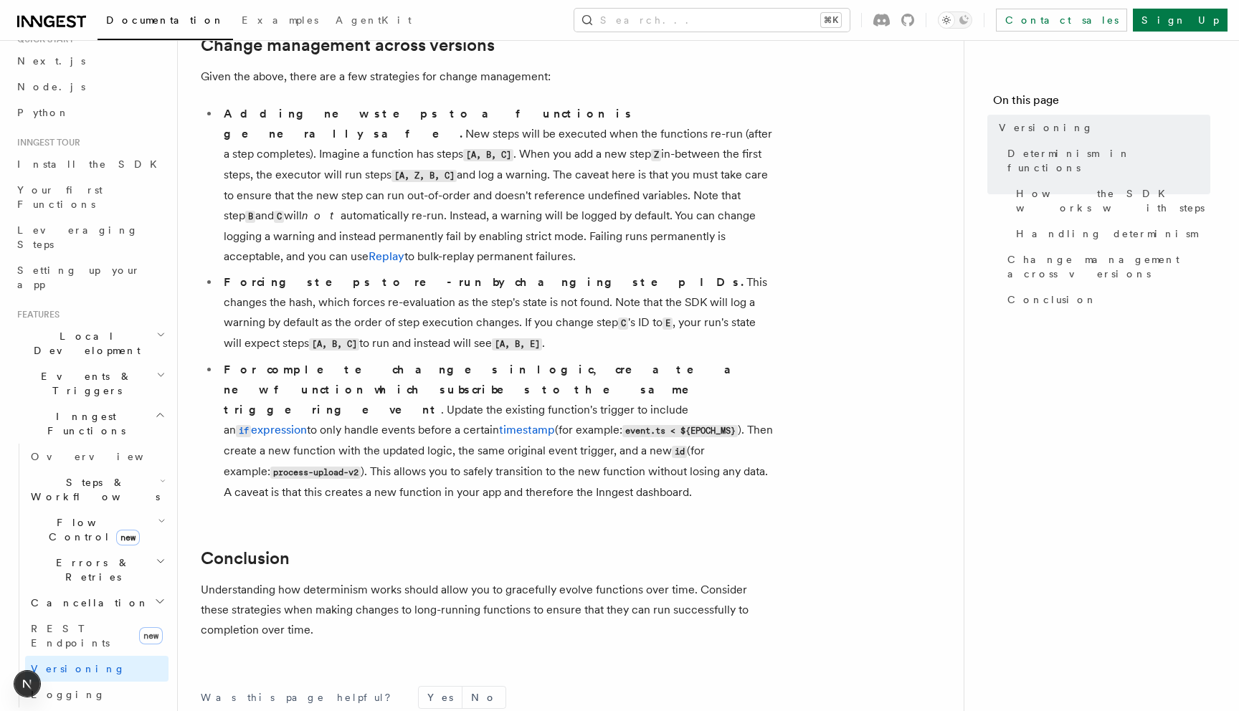
scroll to position [1076, 0]
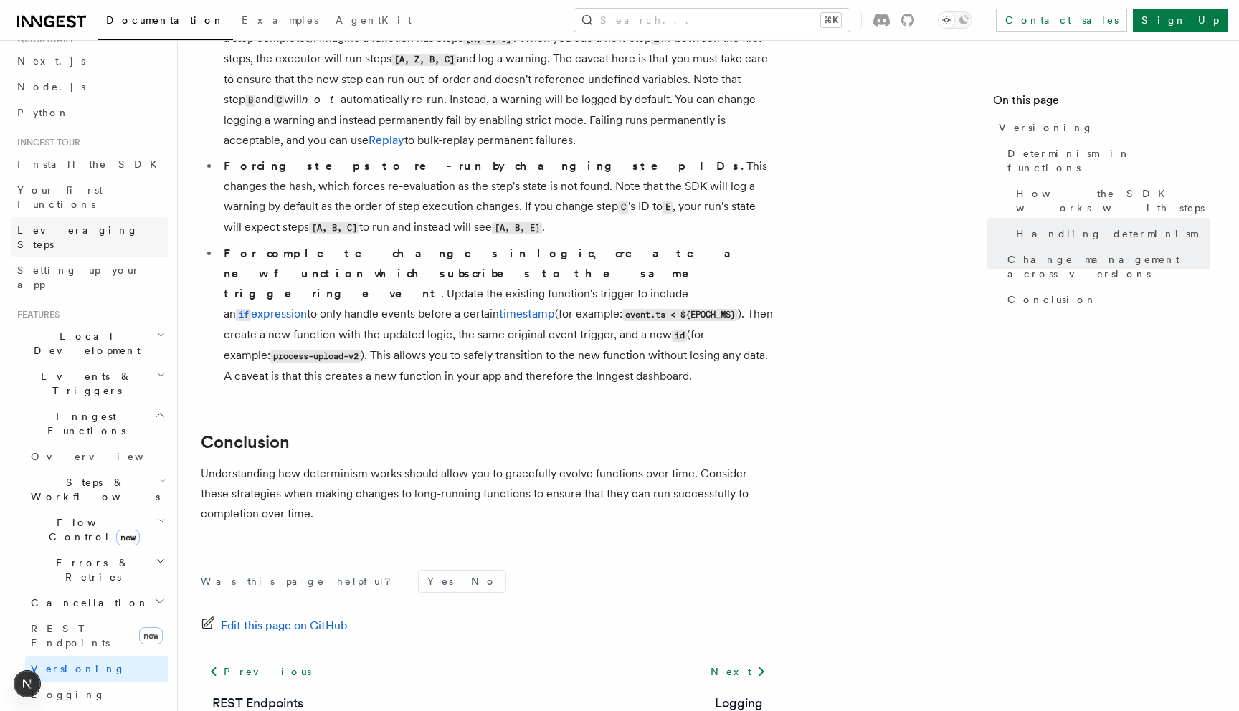
click at [61, 223] on span "Leveraging Steps" at bounding box center [92, 237] width 151 height 29
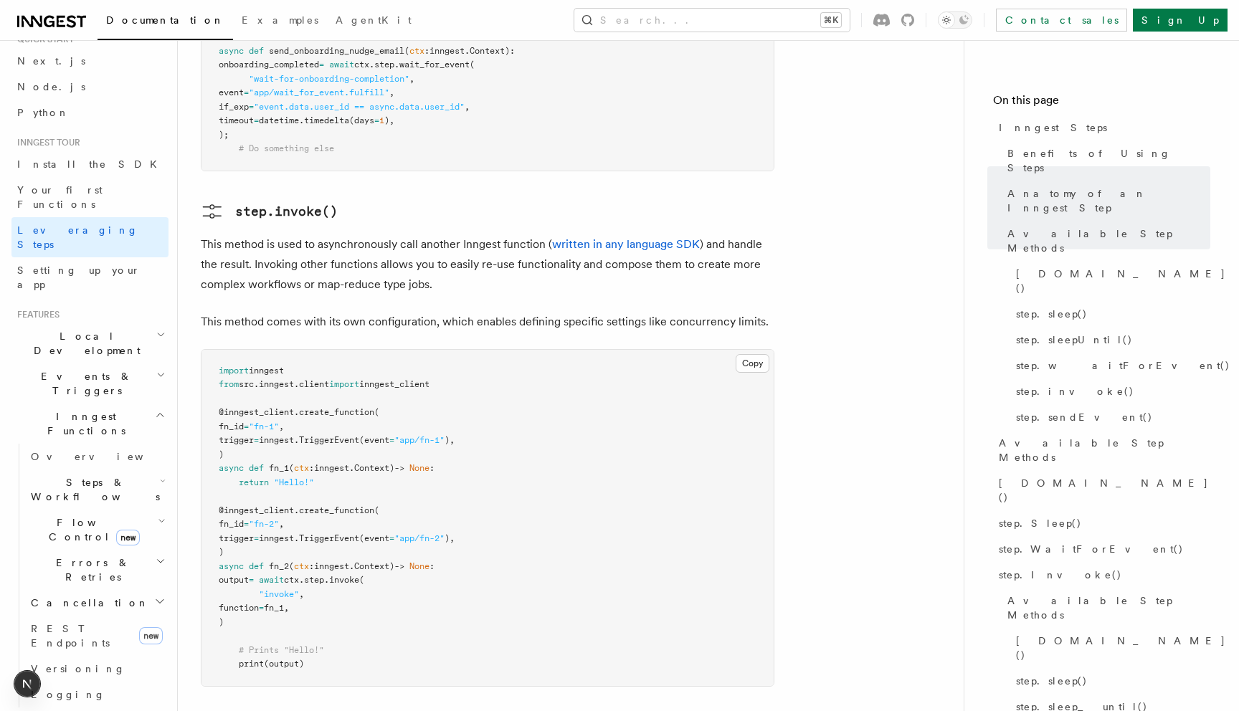
scroll to position [2482, 0]
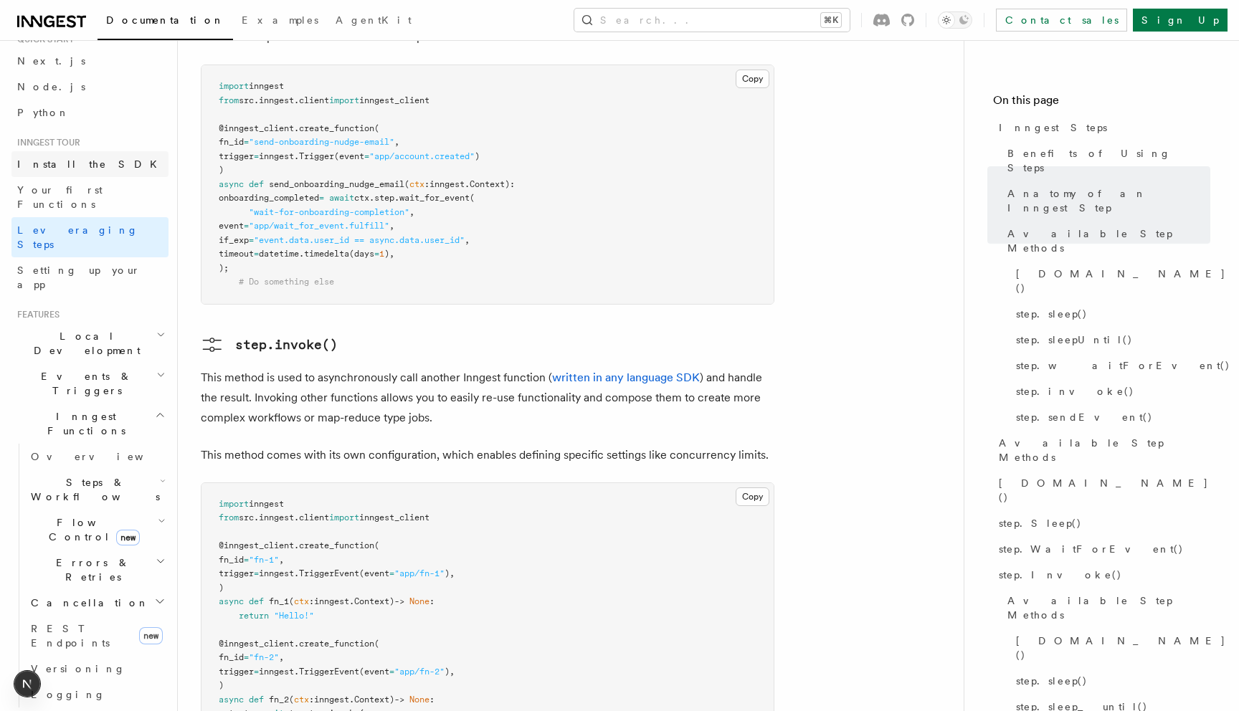
click at [82, 169] on span "Install the SDK" at bounding box center [91, 163] width 148 height 11
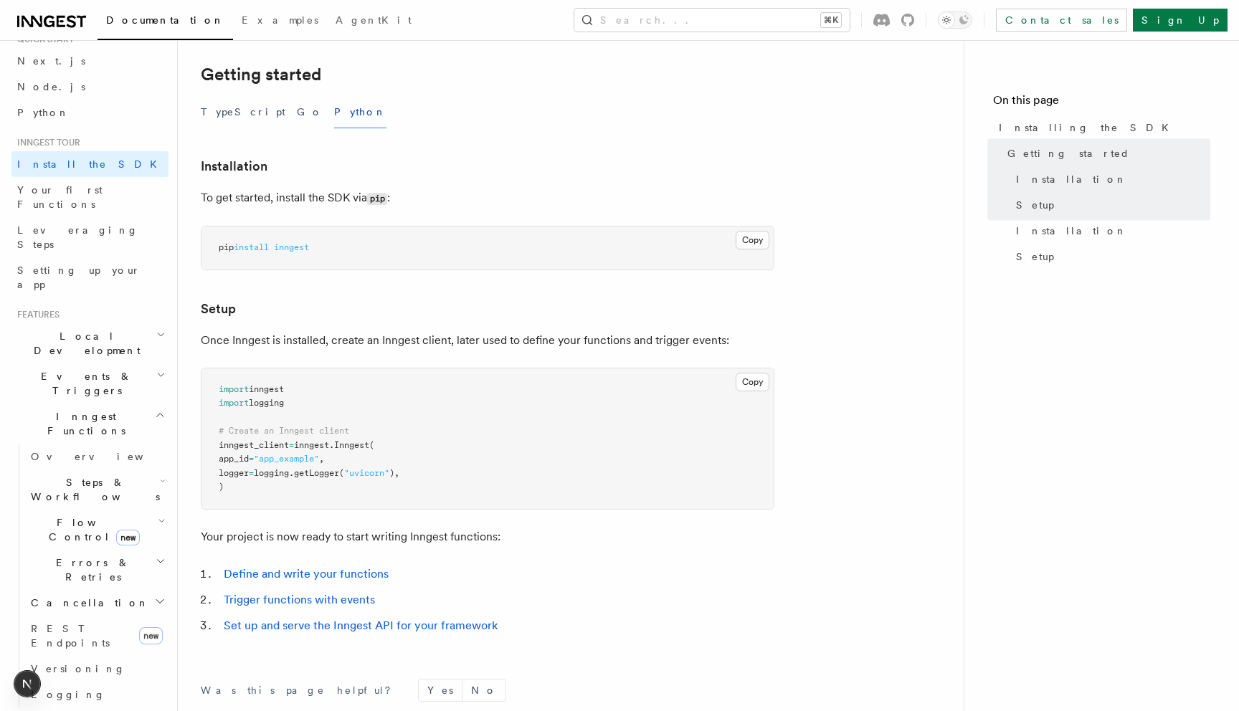
scroll to position [256, 0]
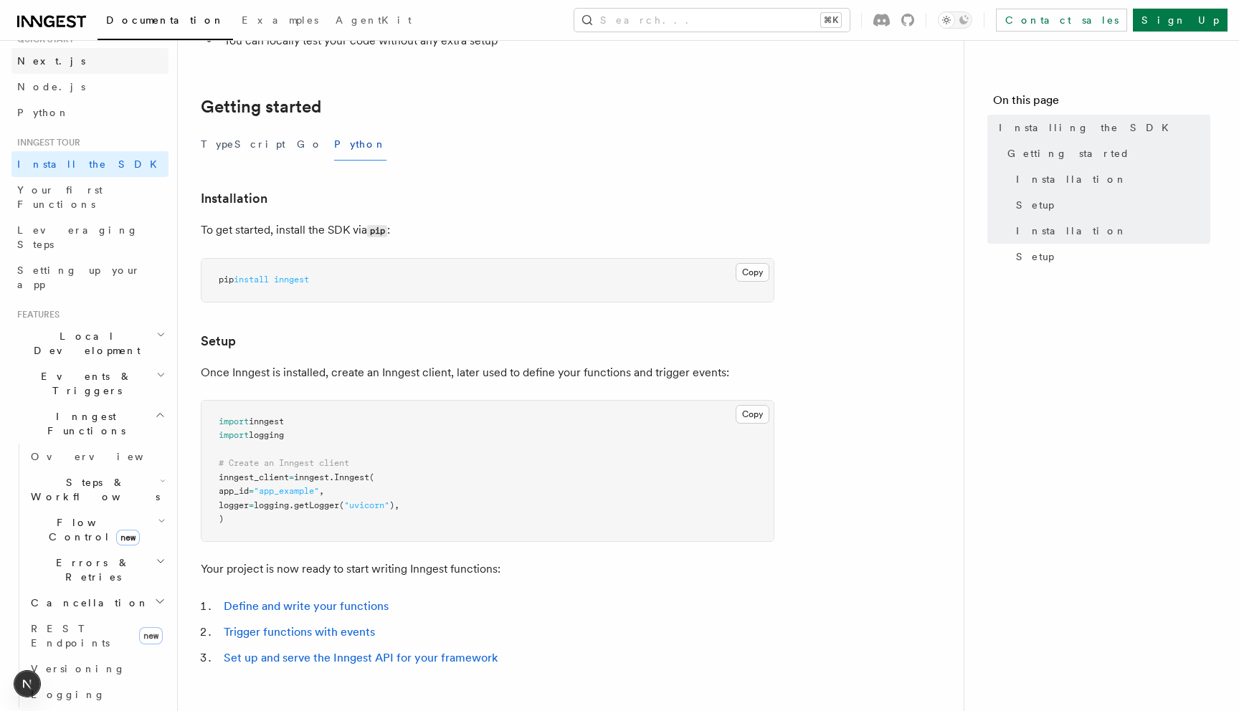
click at [96, 62] on link "Next.js" at bounding box center [89, 61] width 157 height 26
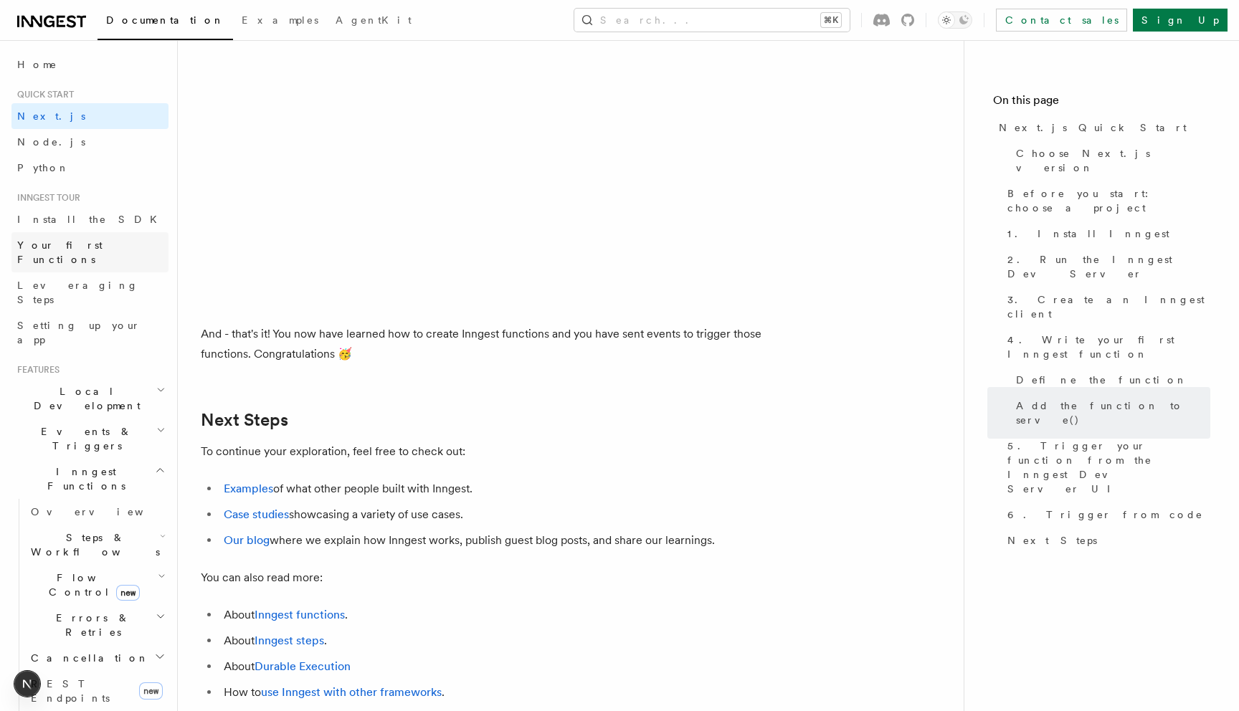
click at [75, 249] on span "Your first Functions" at bounding box center [59, 252] width 85 height 26
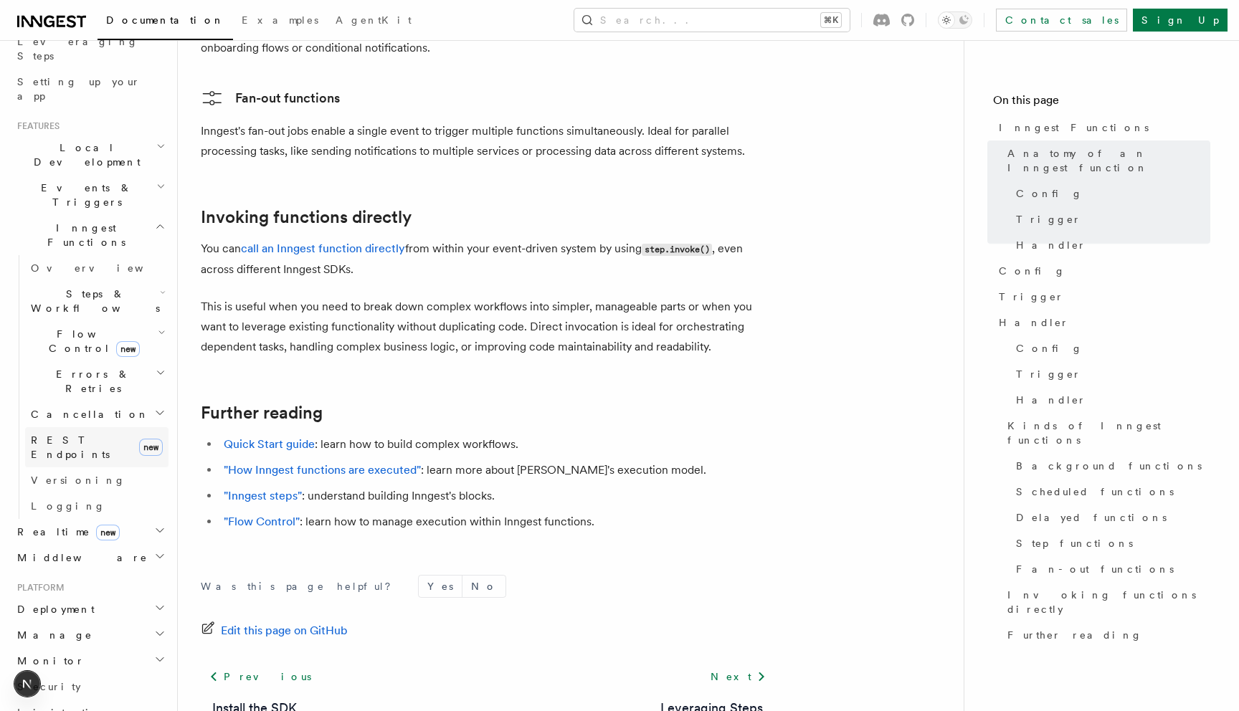
scroll to position [245, 0]
click at [149, 518] on h2 "Realtime new" at bounding box center [89, 531] width 157 height 26
click at [110, 544] on link "Overview" at bounding box center [96, 557] width 143 height 26
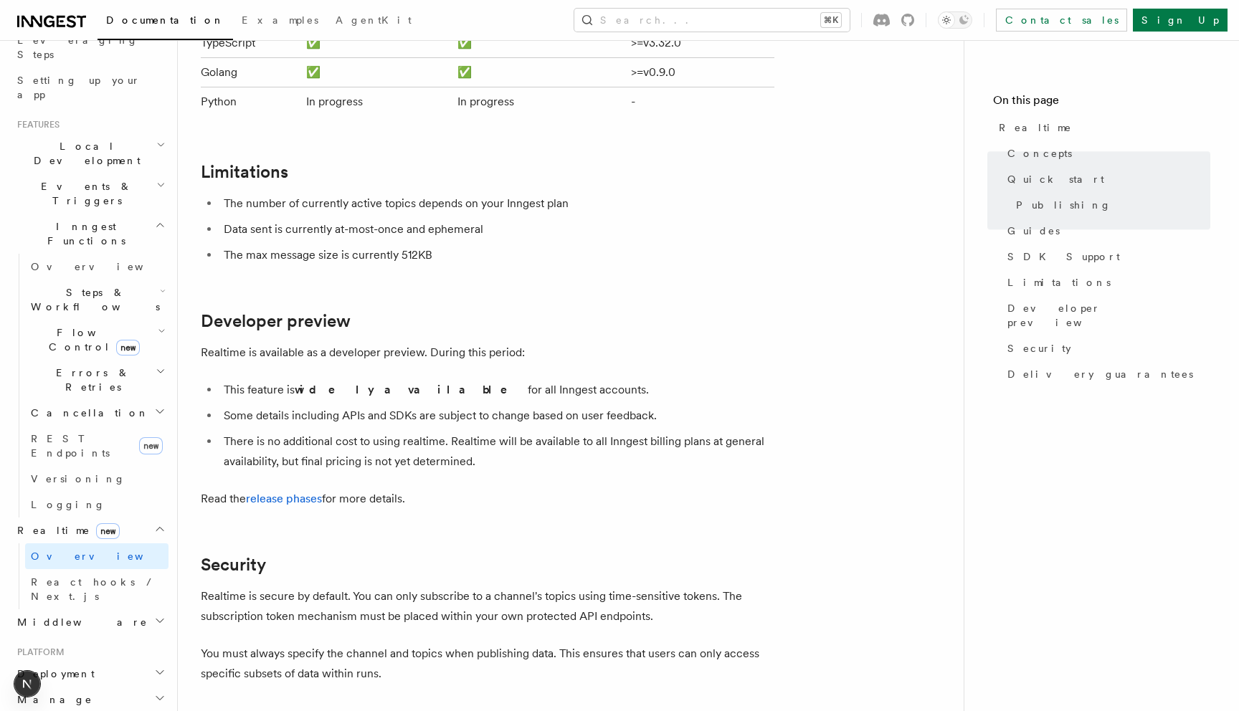
scroll to position [2511, 0]
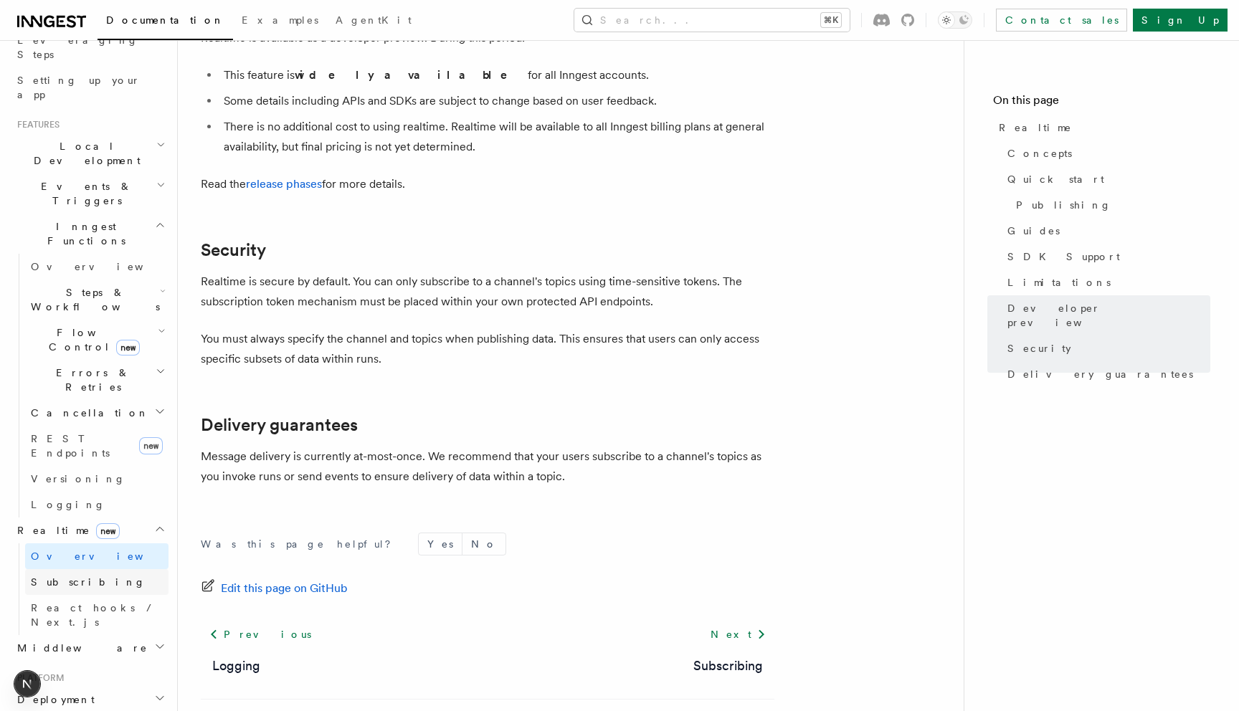
click at [88, 569] on link "Subscribing" at bounding box center [96, 582] width 143 height 26
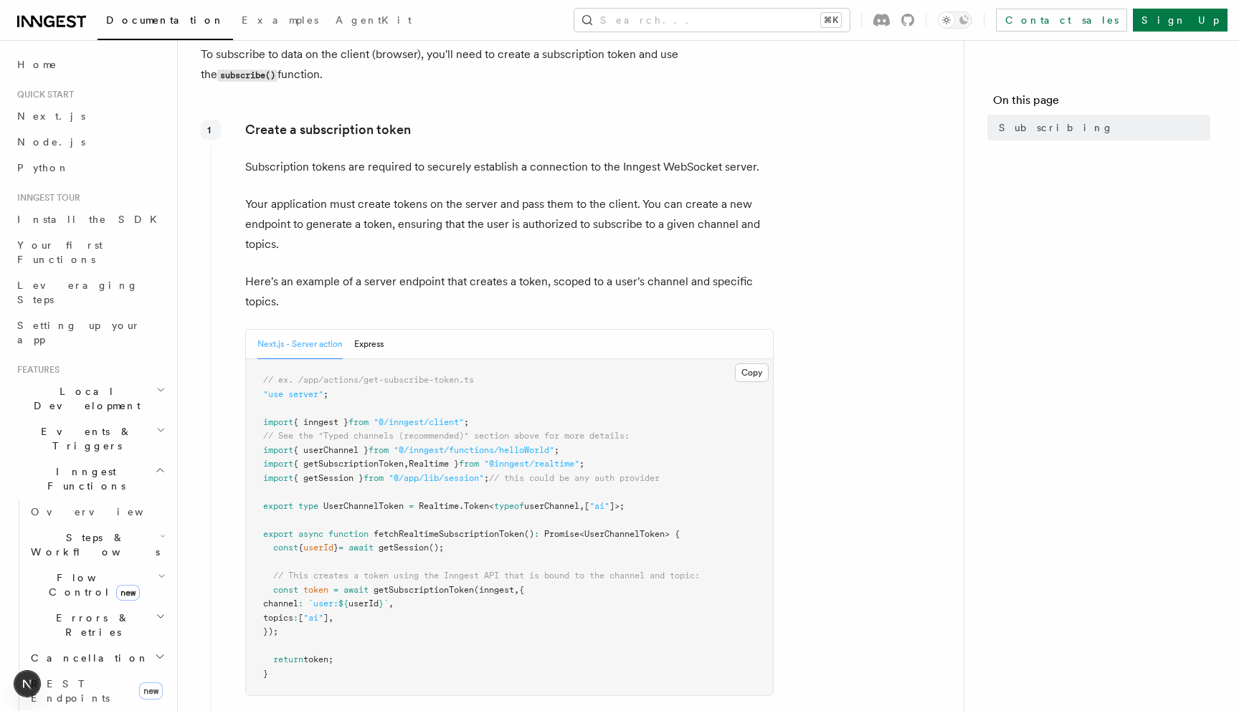
scroll to position [90, 0]
click at [356, 348] on button "Express" at bounding box center [368, 342] width 29 height 29
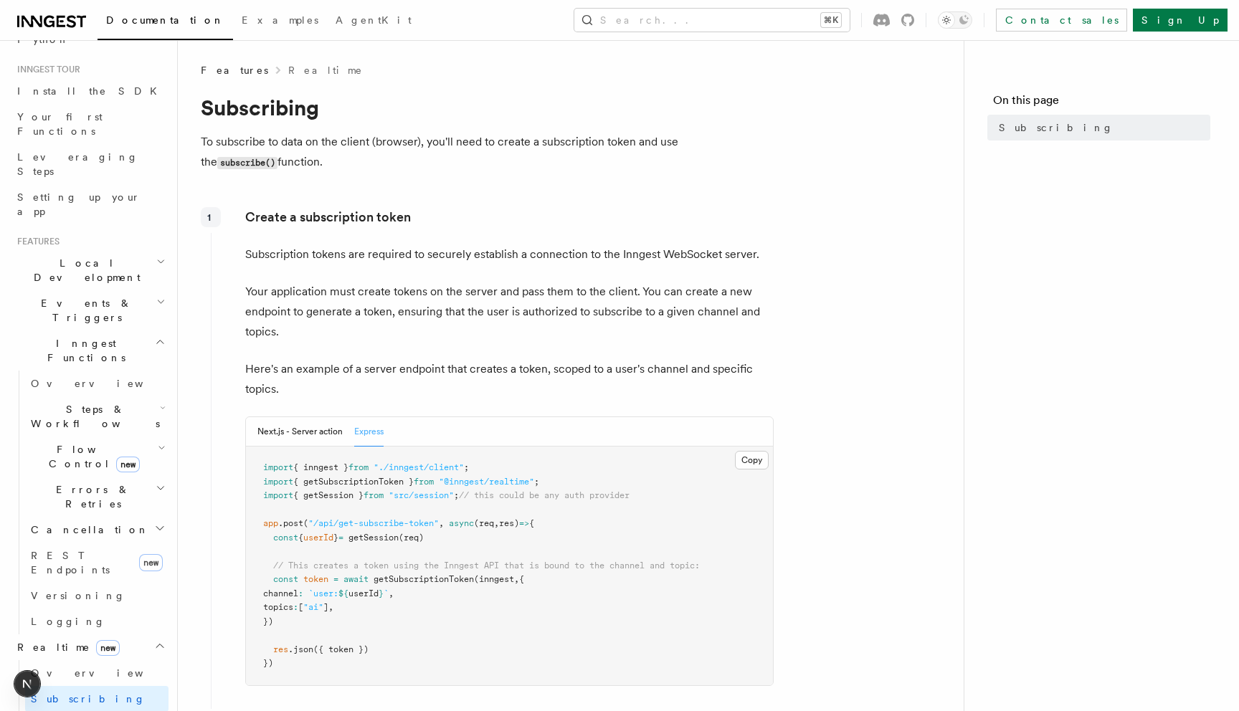
scroll to position [131, 0]
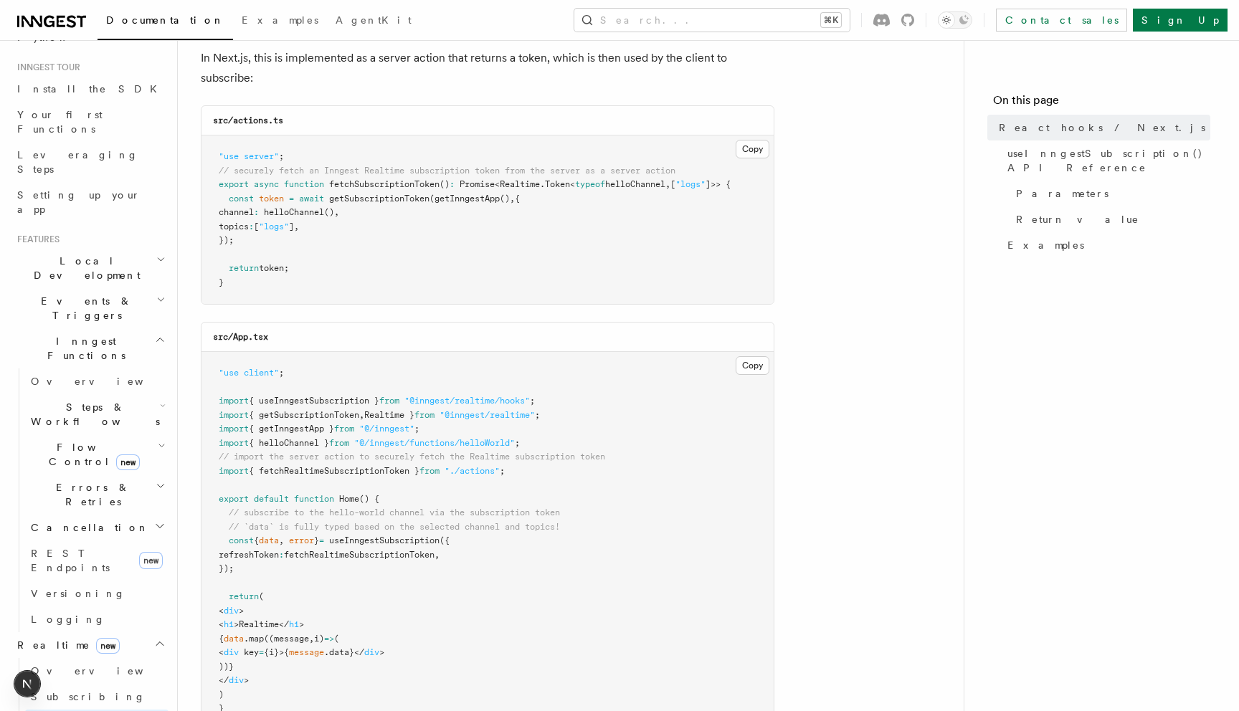
scroll to position [182, 0]
click at [88, 658] on link "Overview" at bounding box center [96, 671] width 143 height 26
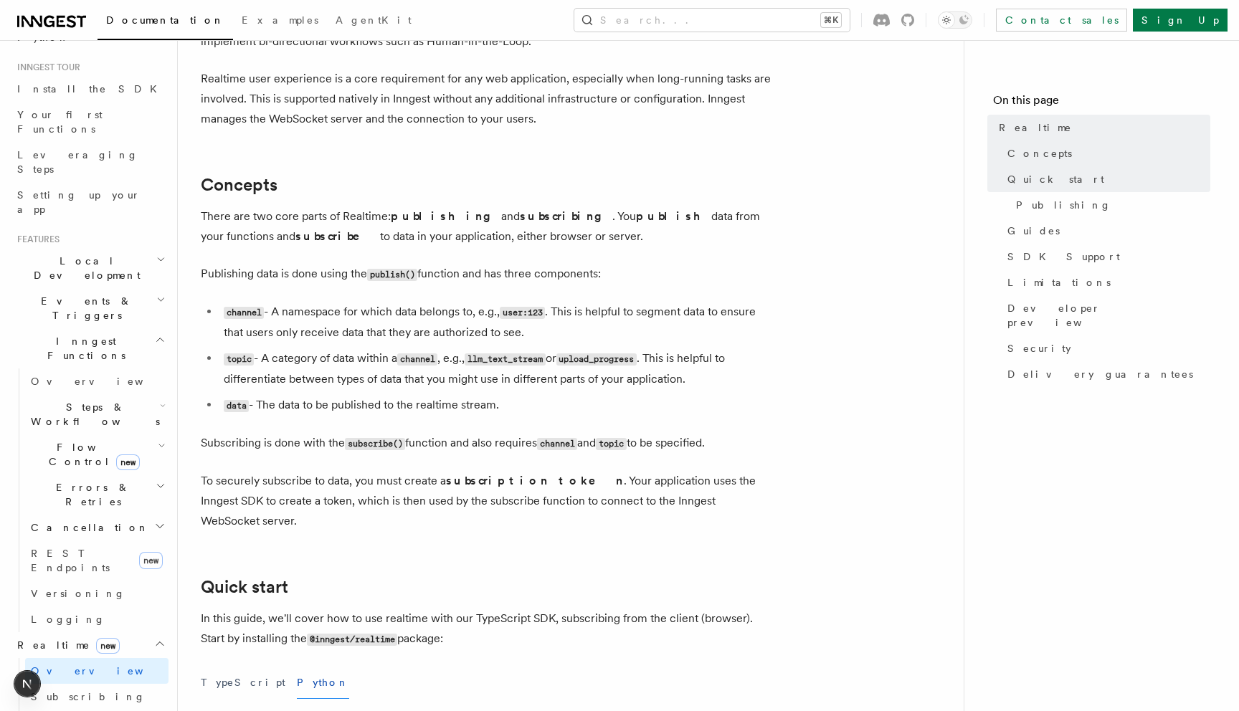
scroll to position [238, 0]
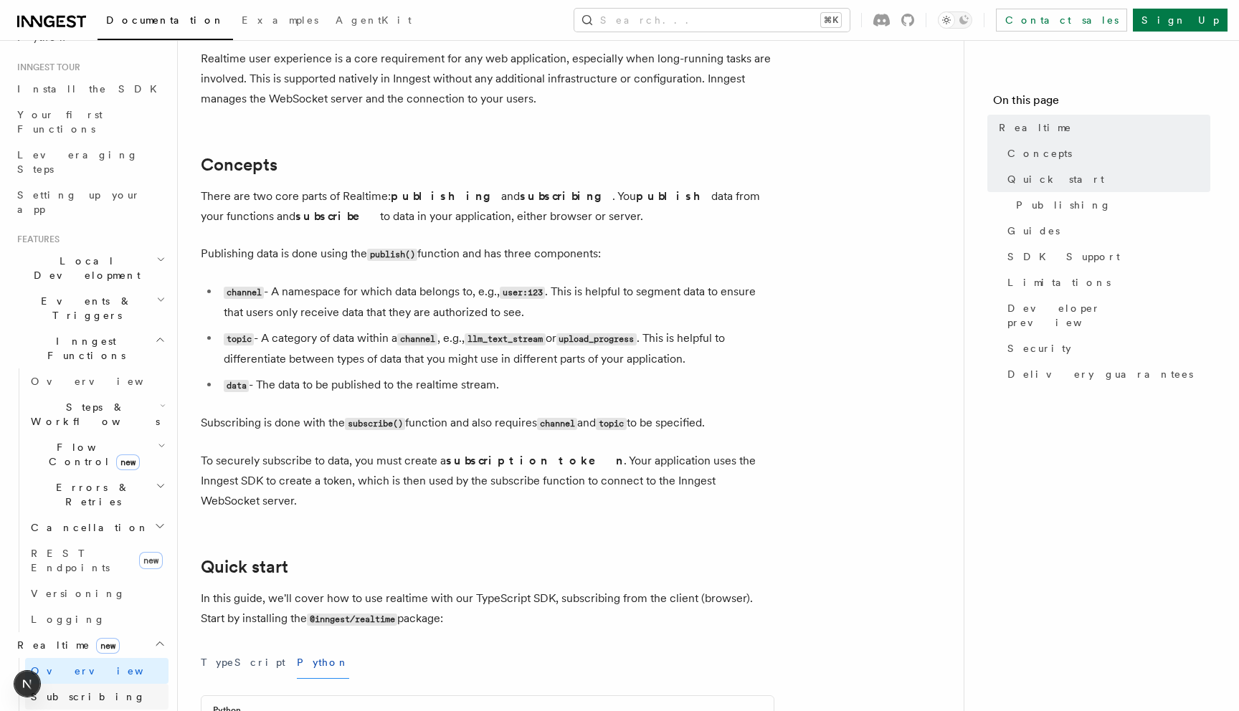
click at [122, 684] on link "Subscribing" at bounding box center [96, 697] width 143 height 26
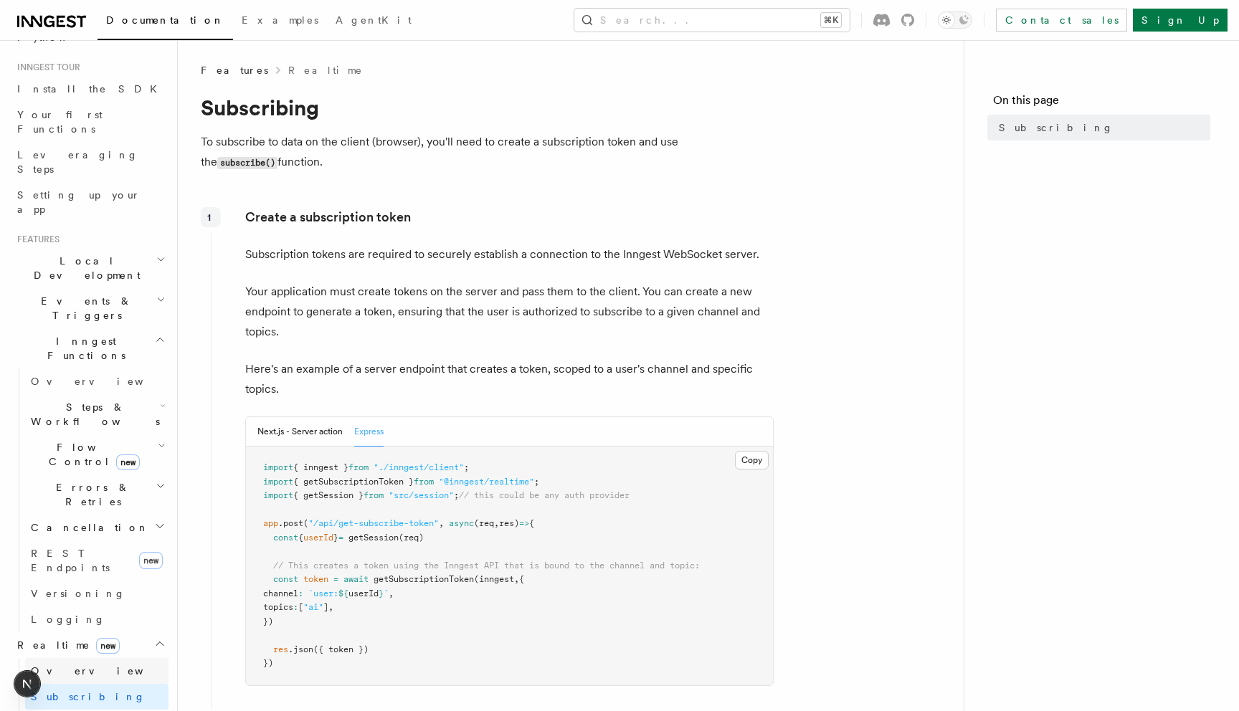
click at [77, 658] on link "Overview" at bounding box center [96, 671] width 143 height 26
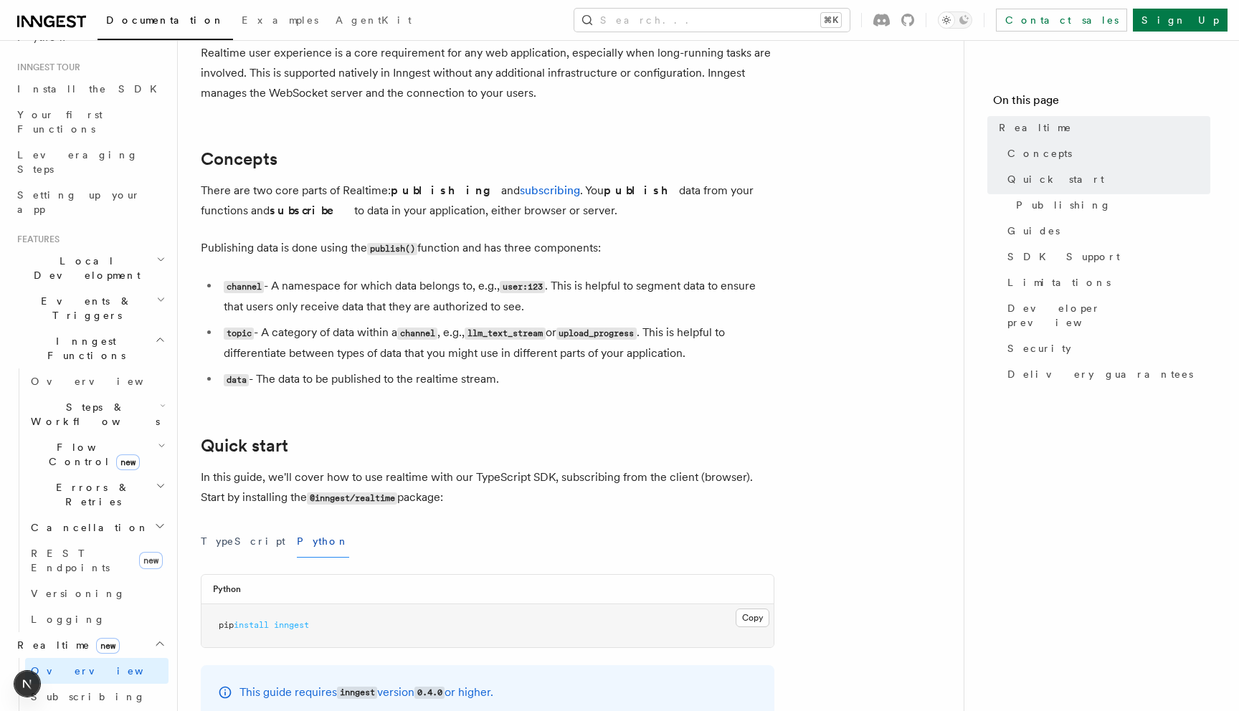
scroll to position [238, 0]
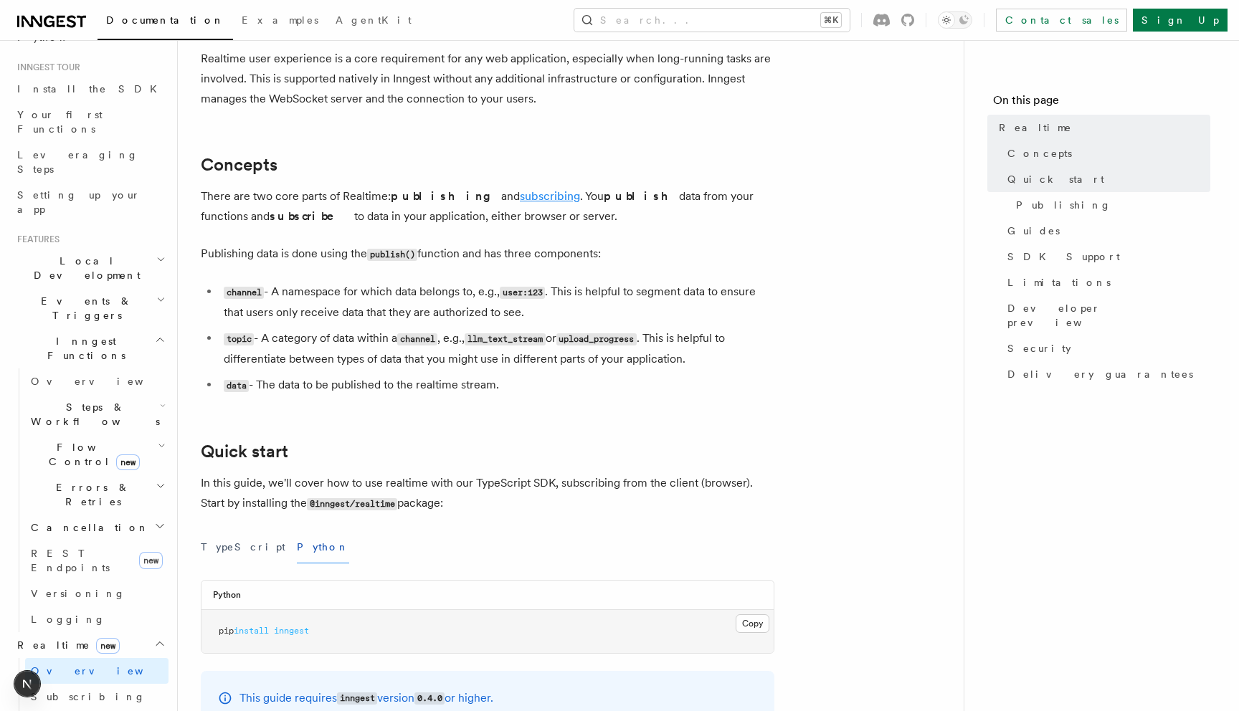
click at [520, 197] on link "subscribing" at bounding box center [550, 196] width 60 height 14
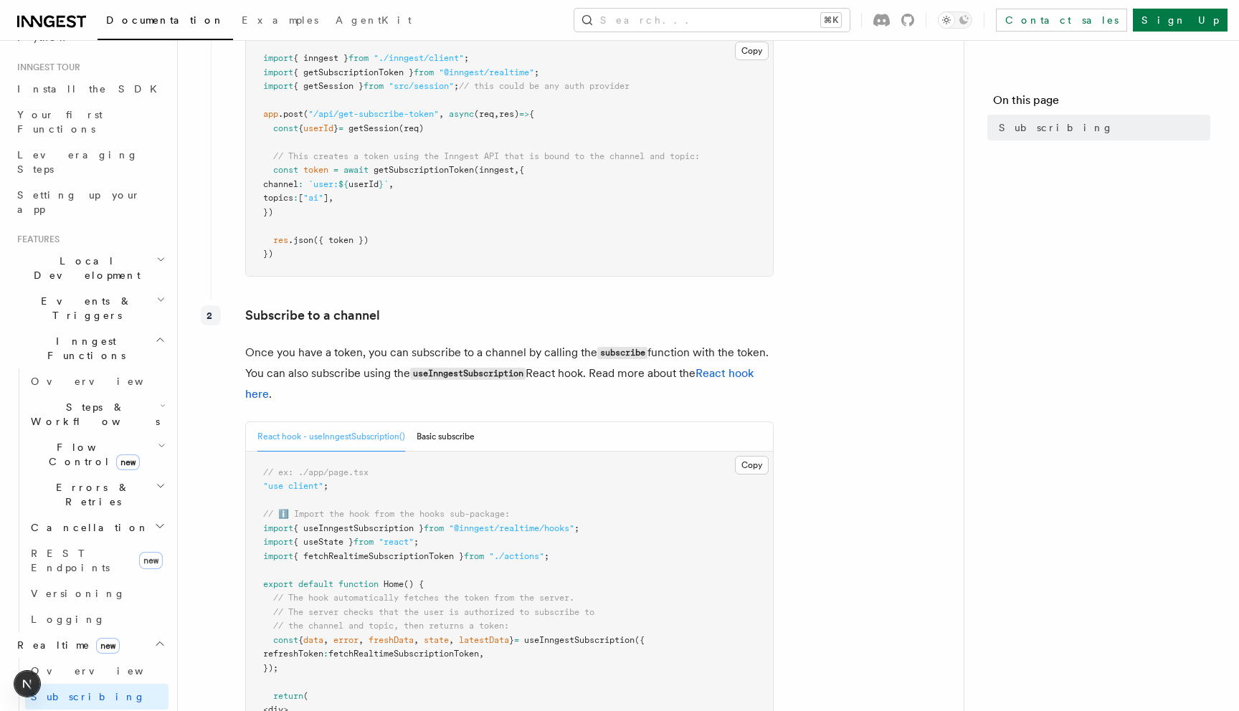
scroll to position [447, 0]
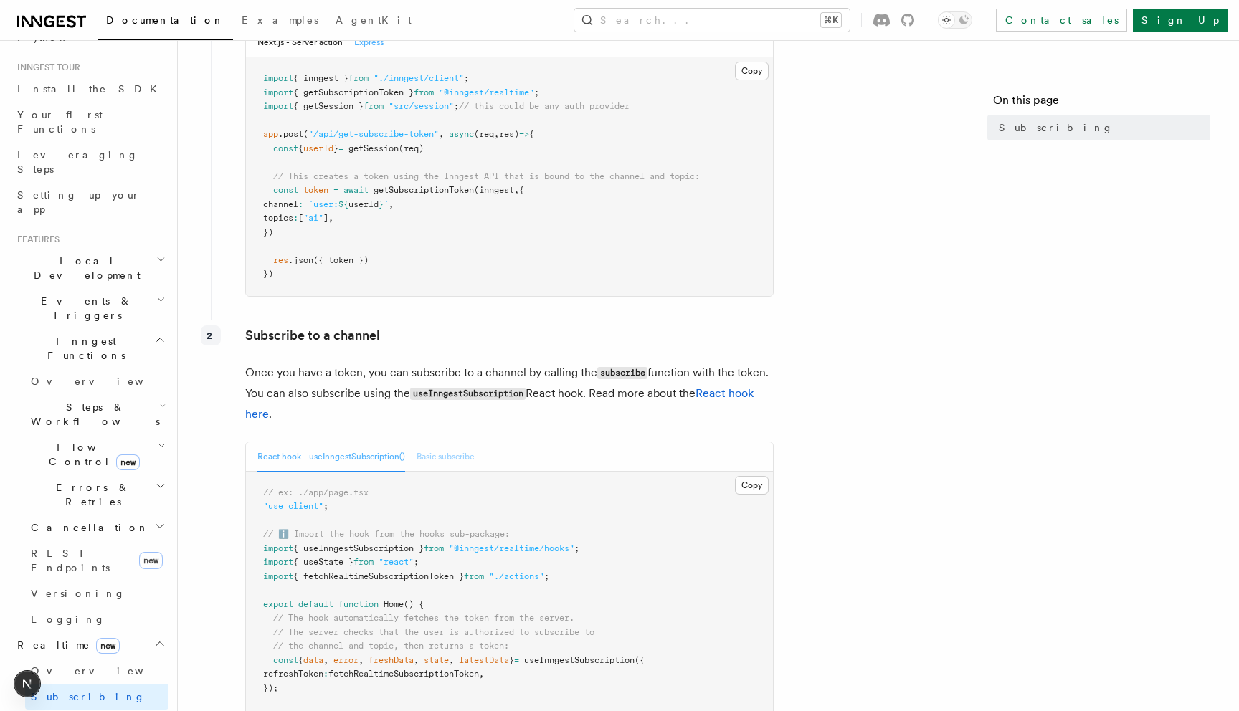
click at [469, 460] on button "Basic subscribe" at bounding box center [446, 456] width 58 height 29
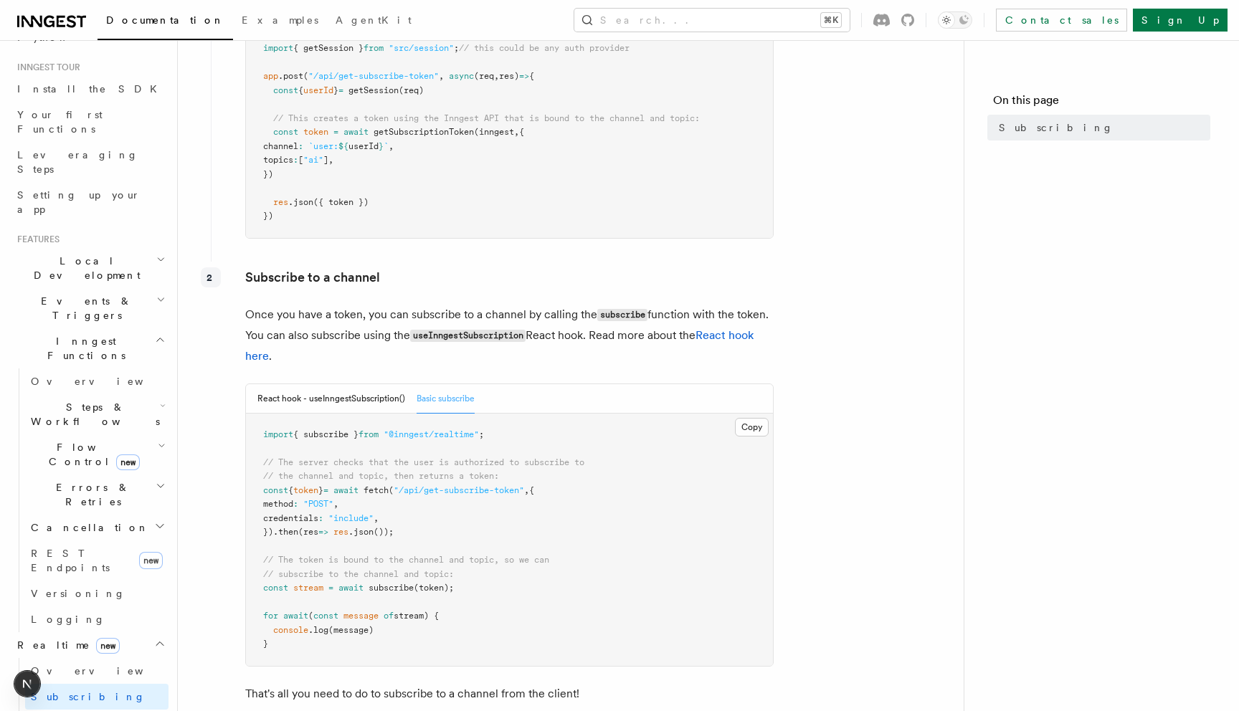
scroll to position [506, 0]
click at [354, 406] on button "React hook - useInngestSubscription()" at bounding box center [331, 398] width 148 height 29
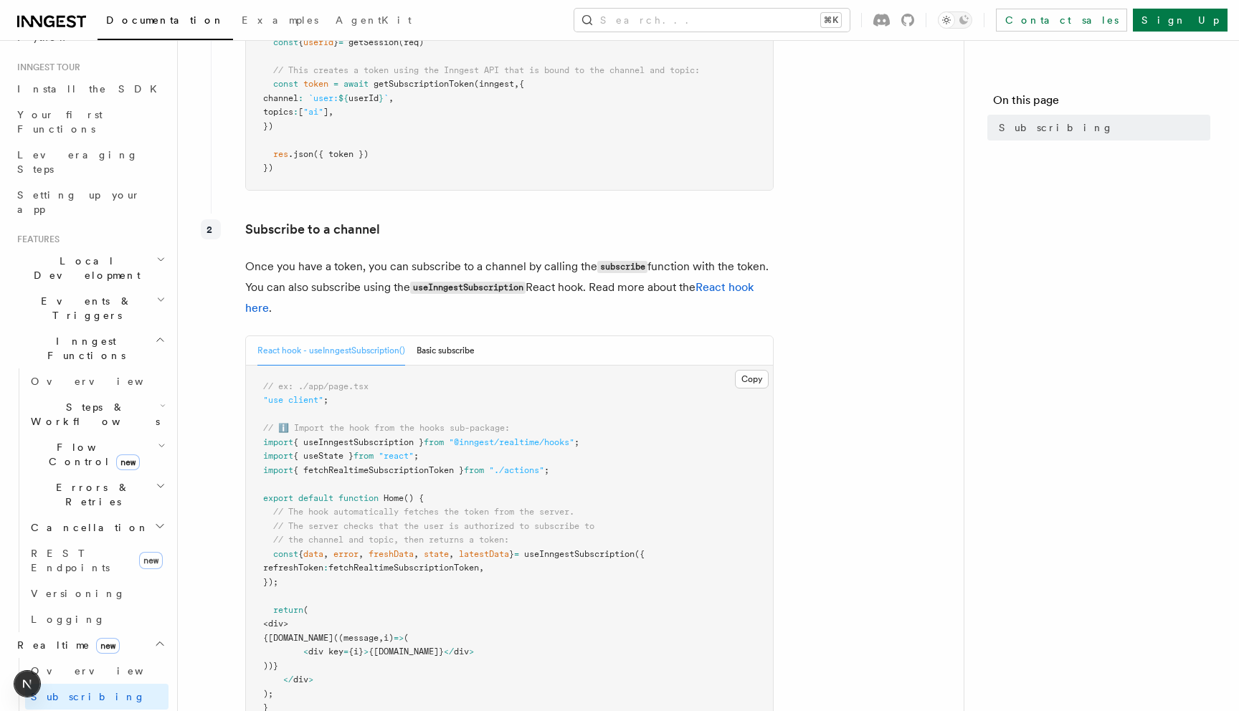
scroll to position [462, 0]
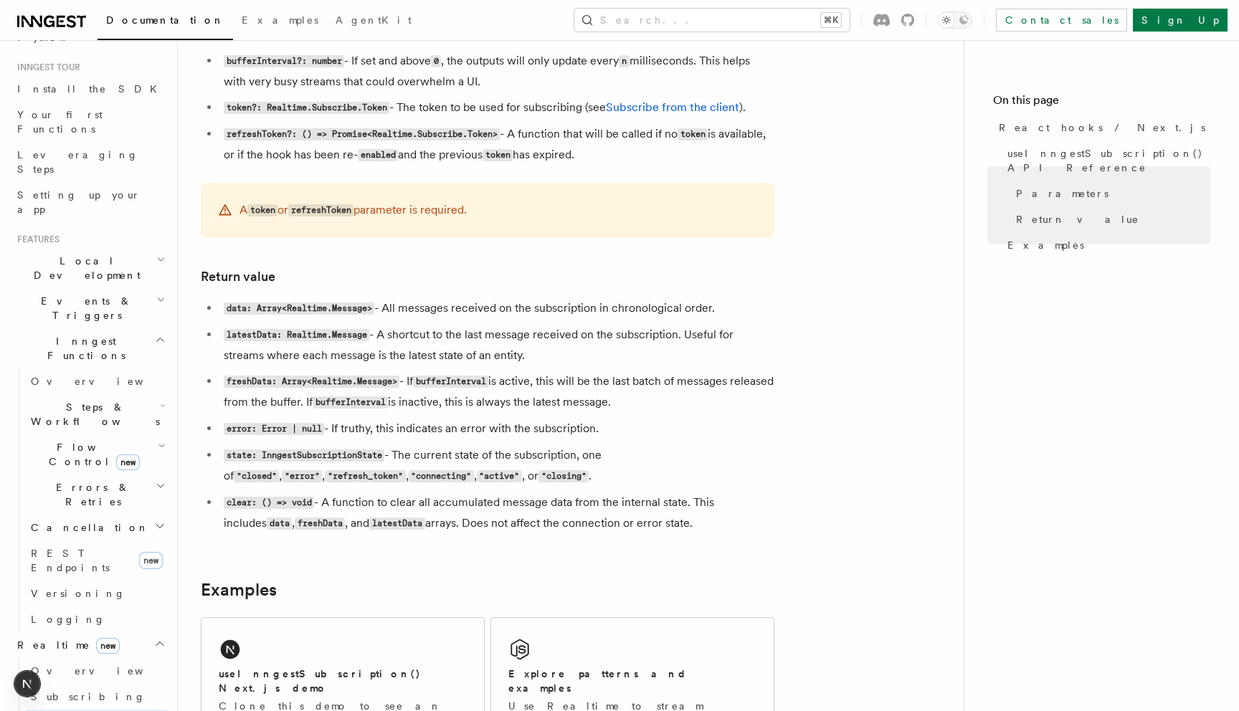
scroll to position [999, 0]
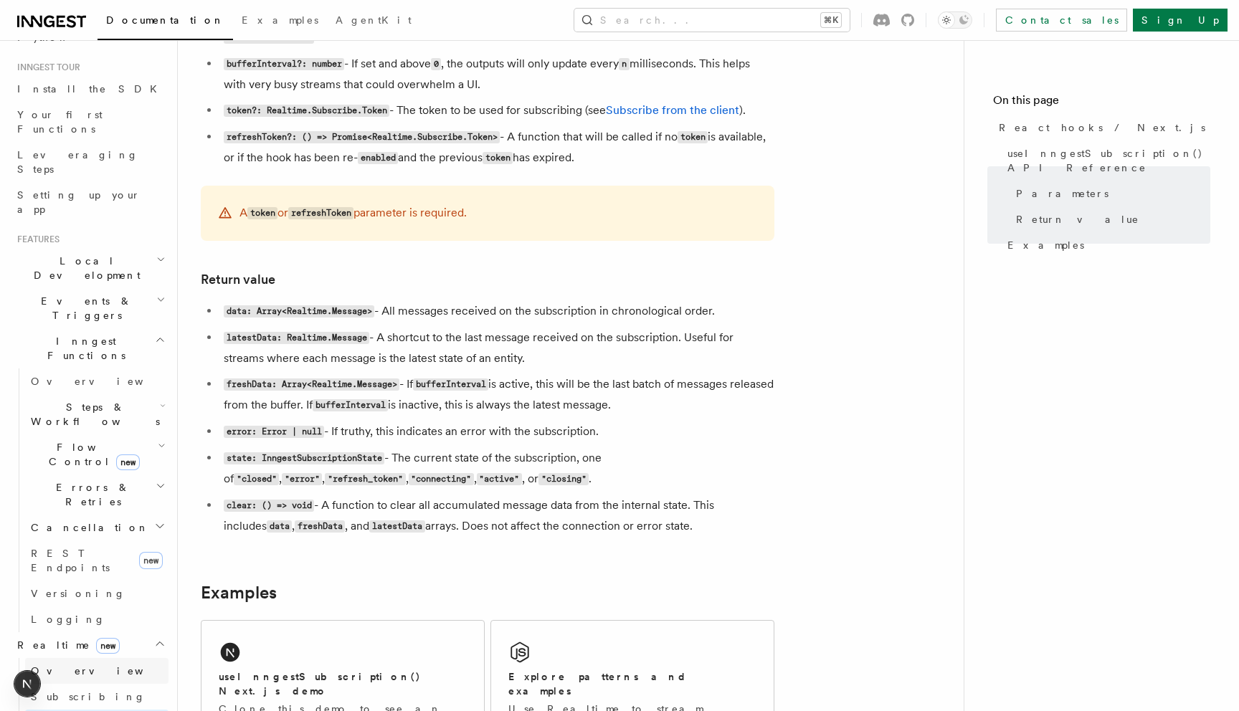
click at [103, 658] on link "Overview" at bounding box center [96, 671] width 143 height 26
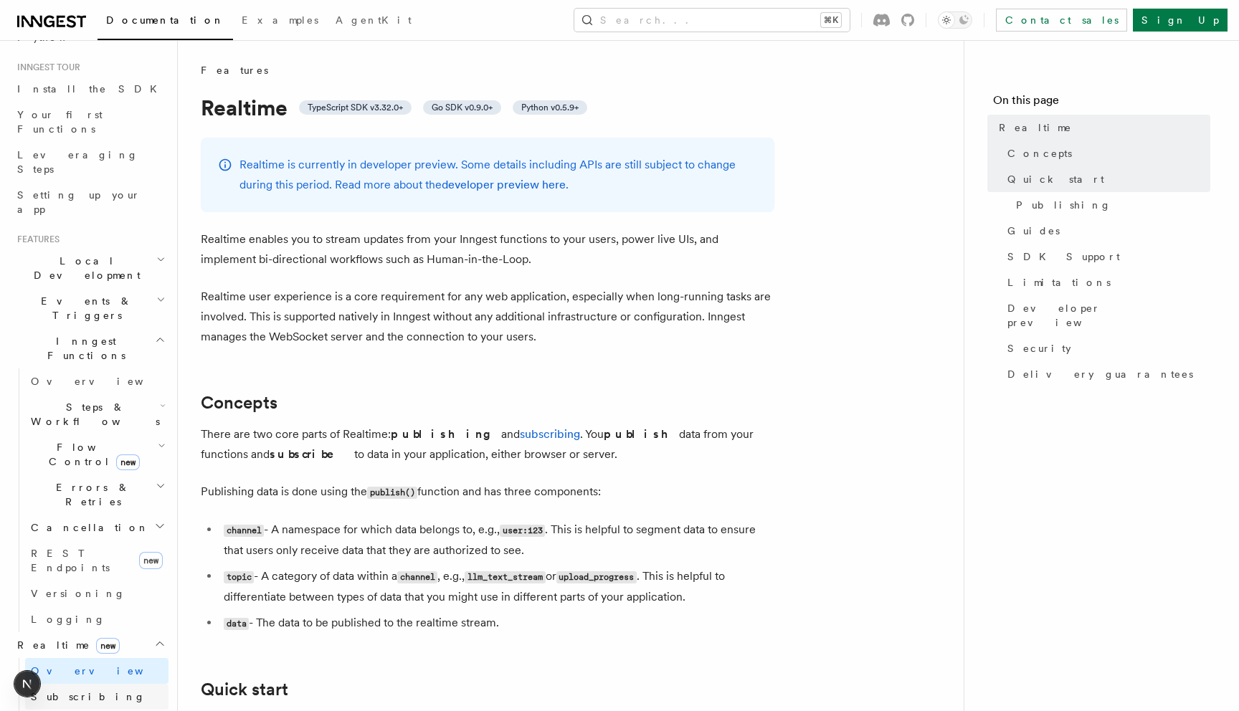
click at [79, 691] on span "Subscribing" at bounding box center [88, 696] width 115 height 11
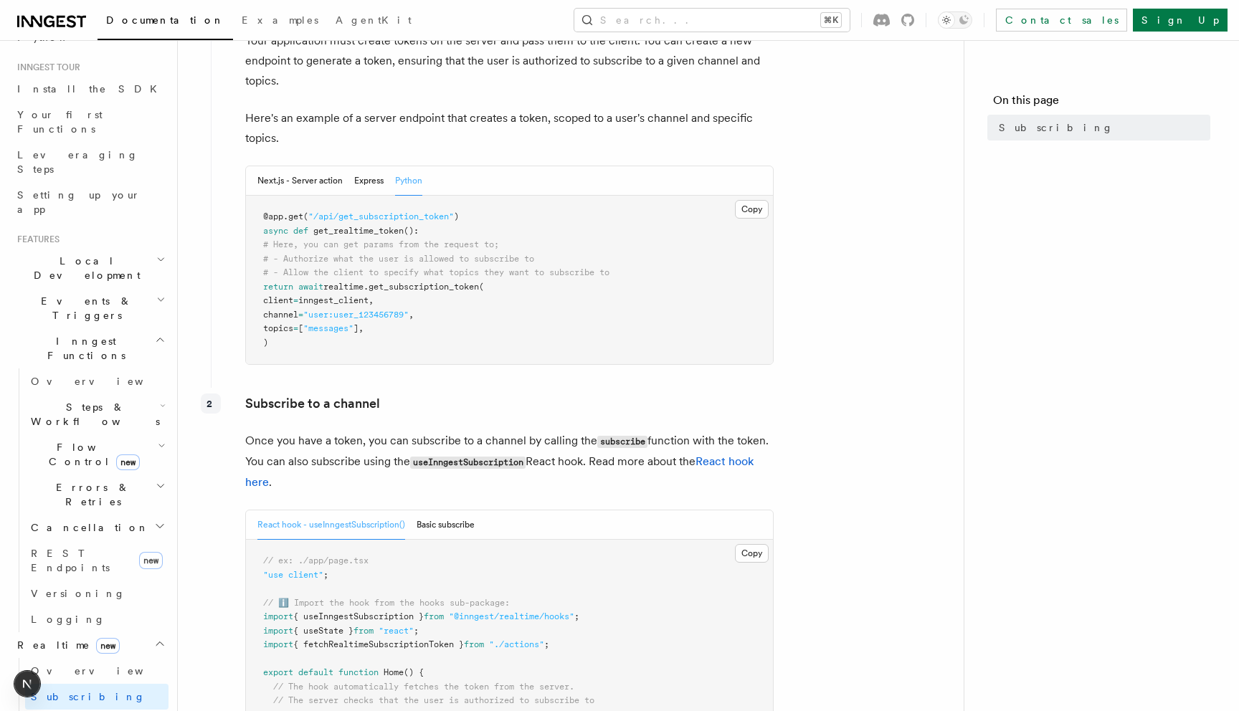
scroll to position [330, 0]
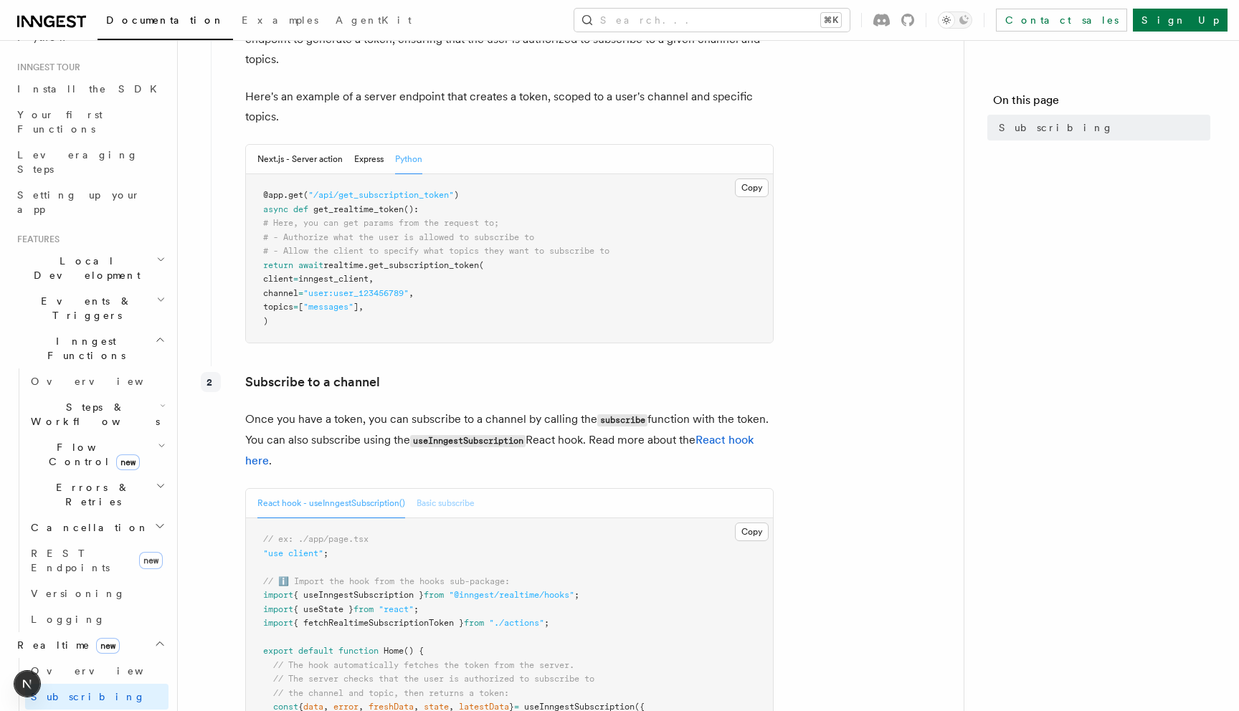
click at [462, 501] on button "Basic subscribe" at bounding box center [446, 503] width 58 height 29
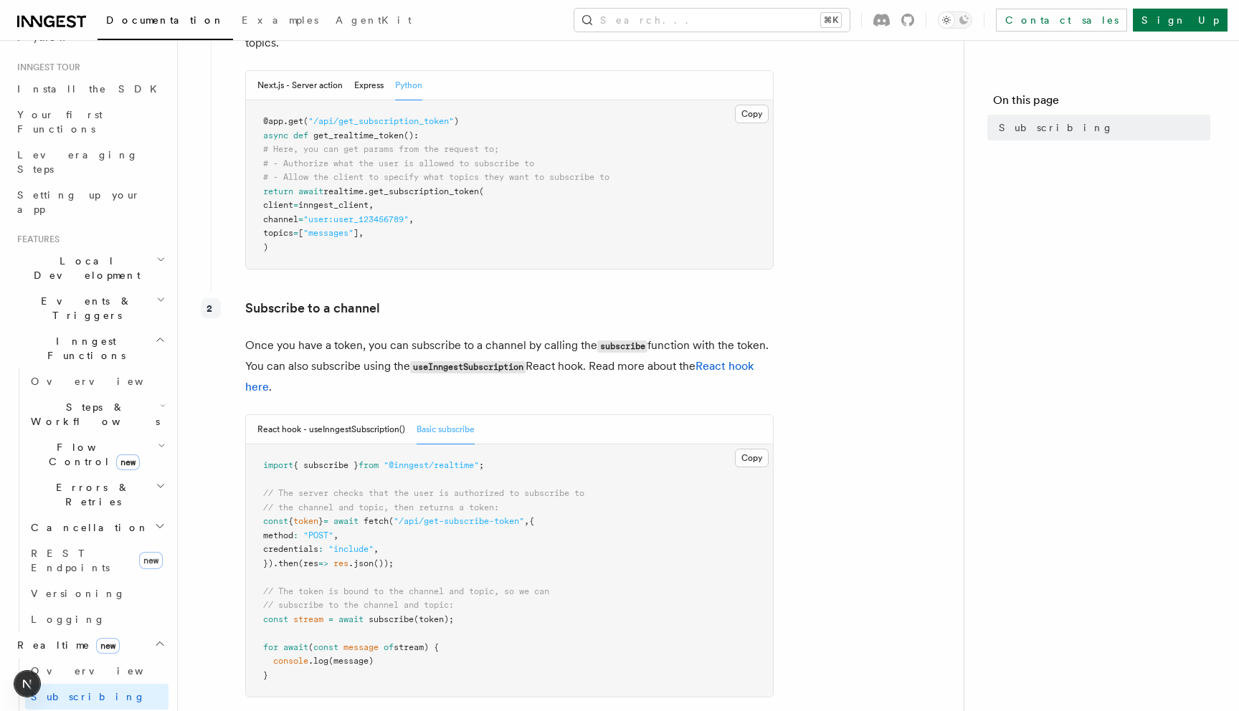
scroll to position [460, 0]
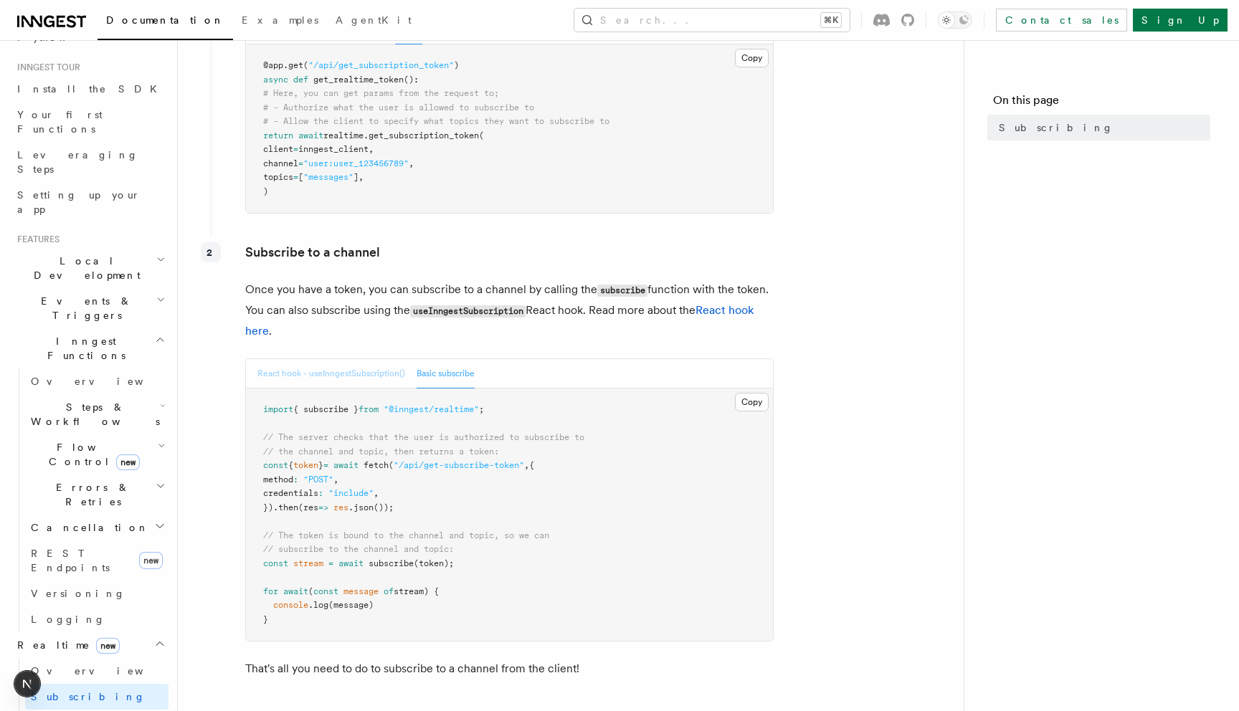
click at [346, 375] on button "React hook - useInngestSubscription()" at bounding box center [331, 373] width 148 height 29
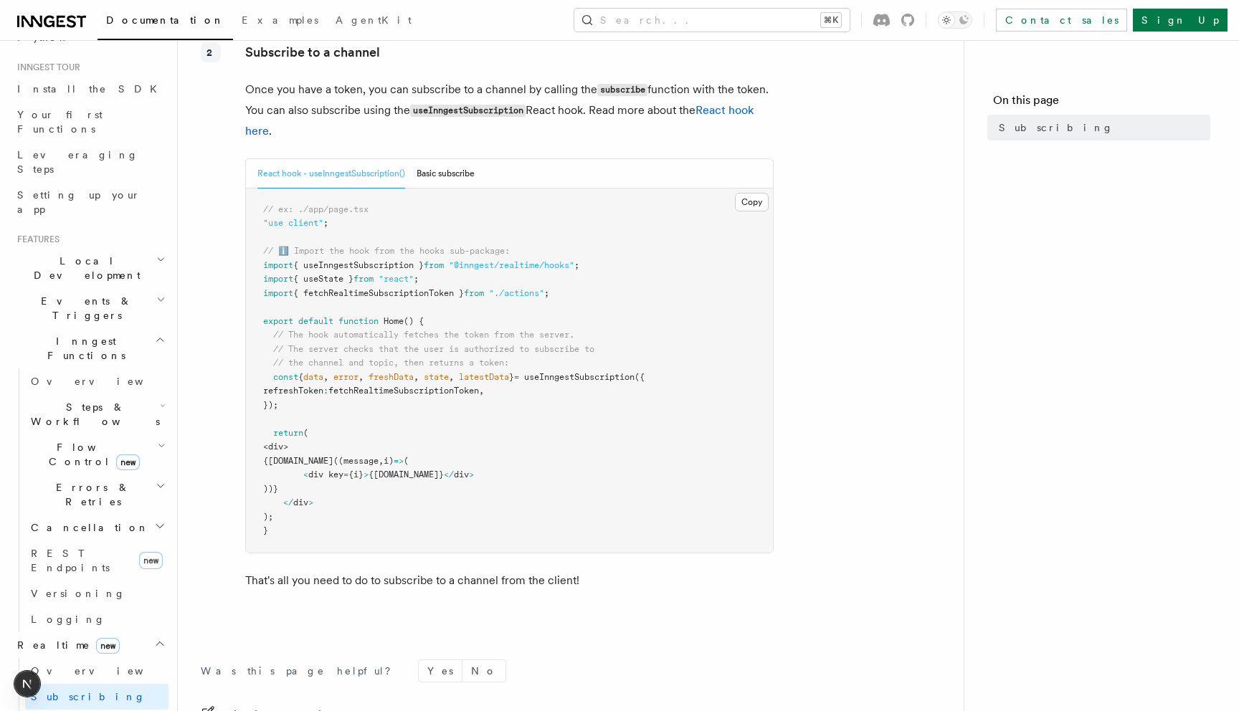
scroll to position [677, 0]
click at [441, 164] on button "Basic subscribe" at bounding box center [446, 170] width 58 height 29
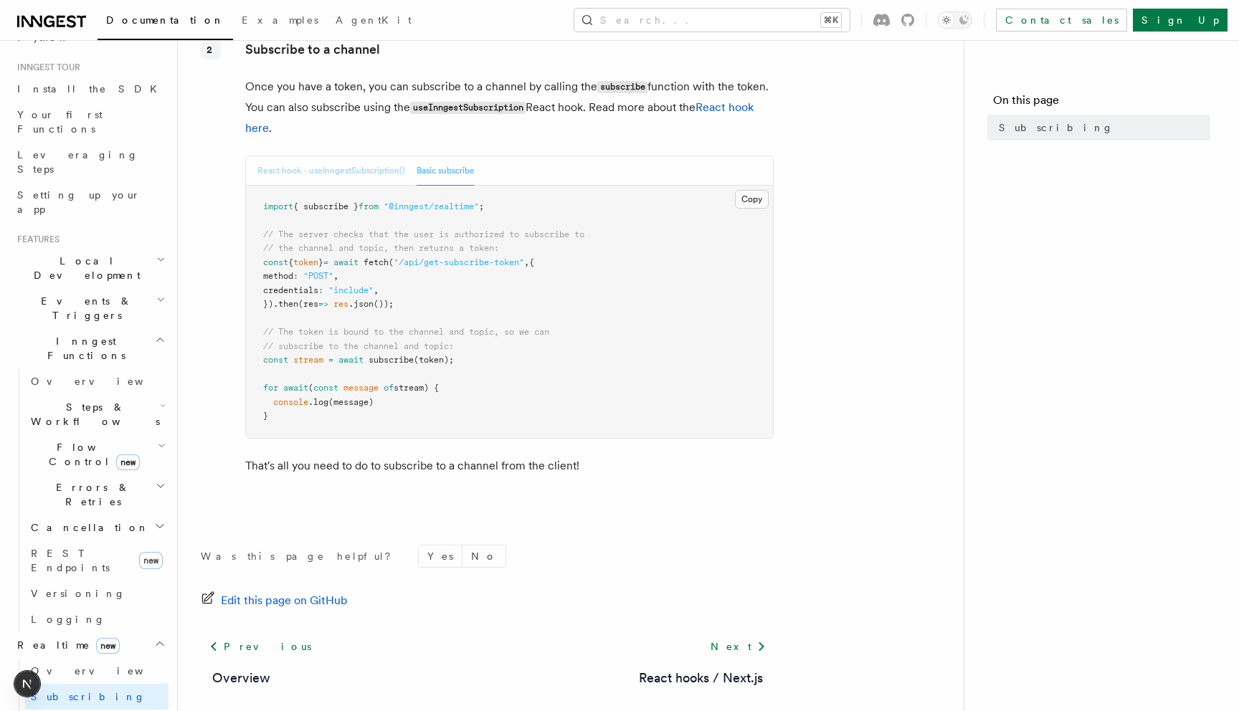
click at [370, 176] on button "React hook - useInngestSubscription()" at bounding box center [331, 170] width 148 height 29
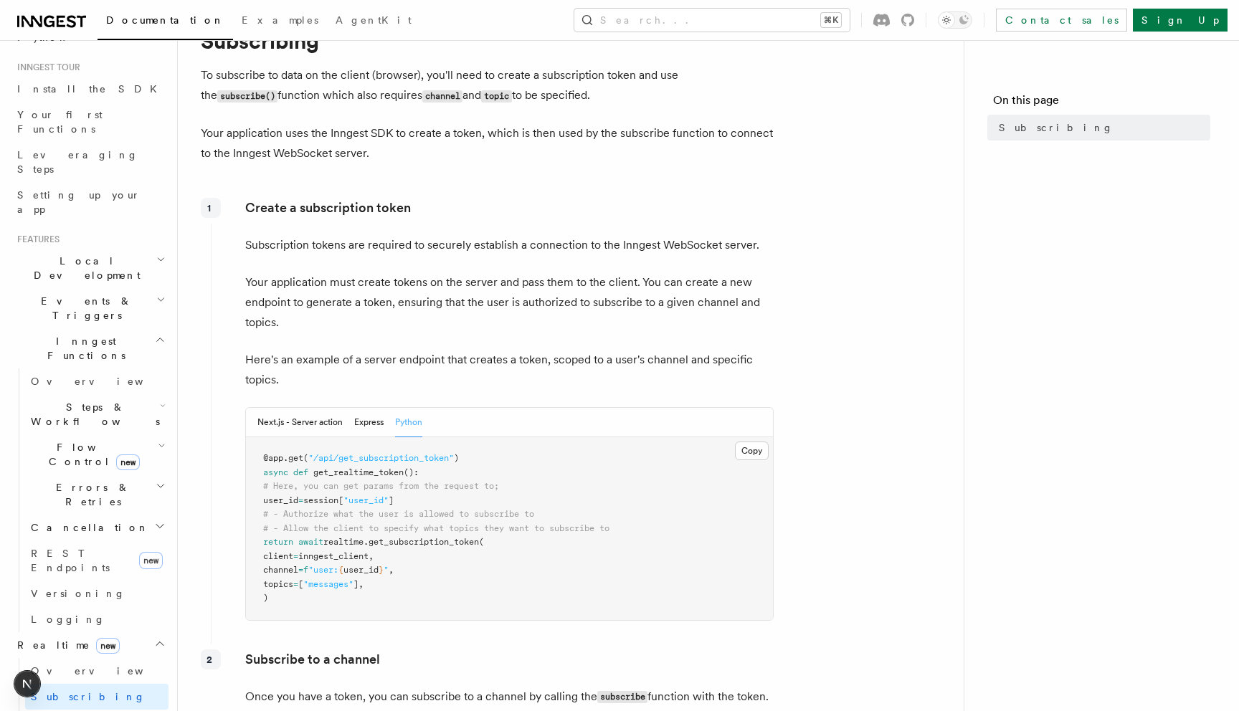
scroll to position [0, 0]
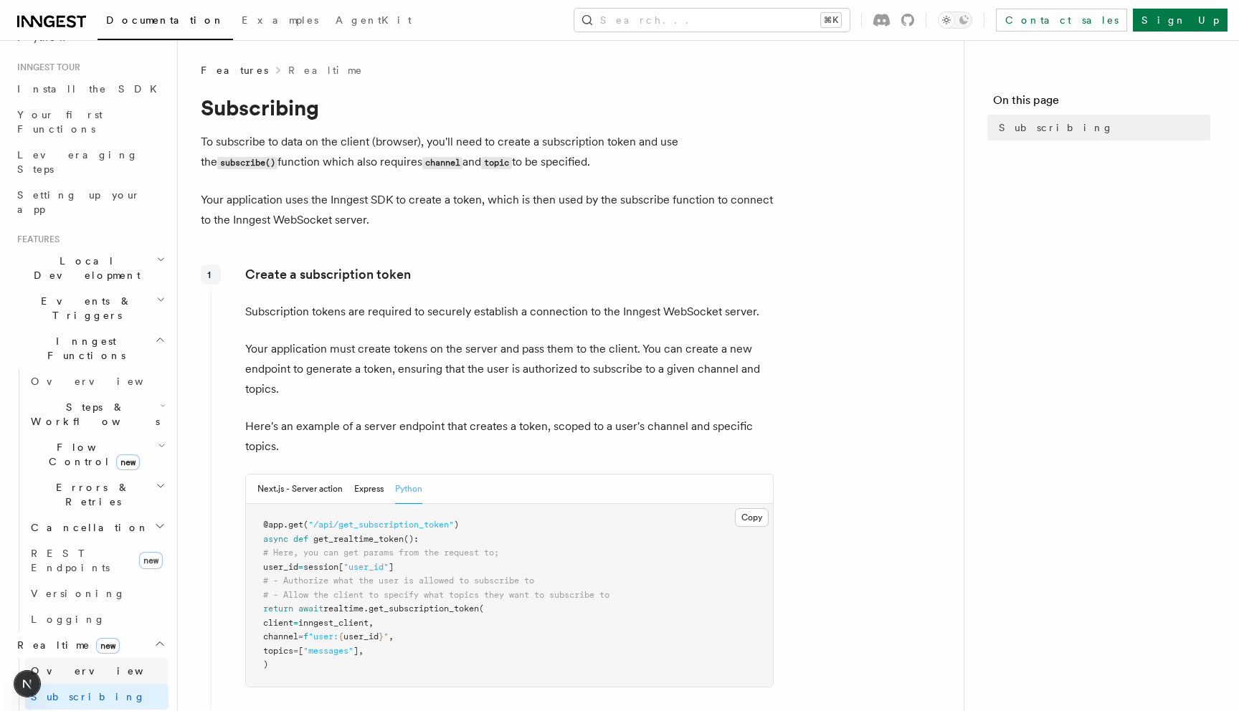
click at [92, 658] on link "Overview" at bounding box center [96, 671] width 143 height 26
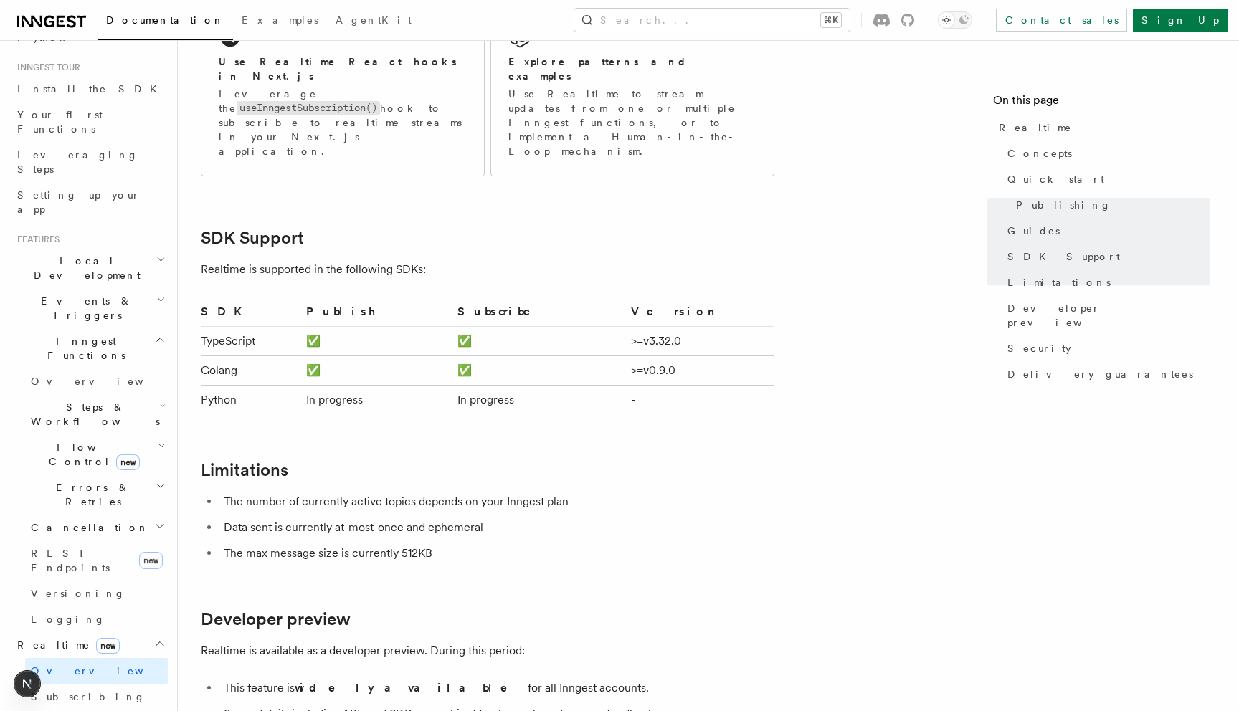
scroll to position [1818, 0]
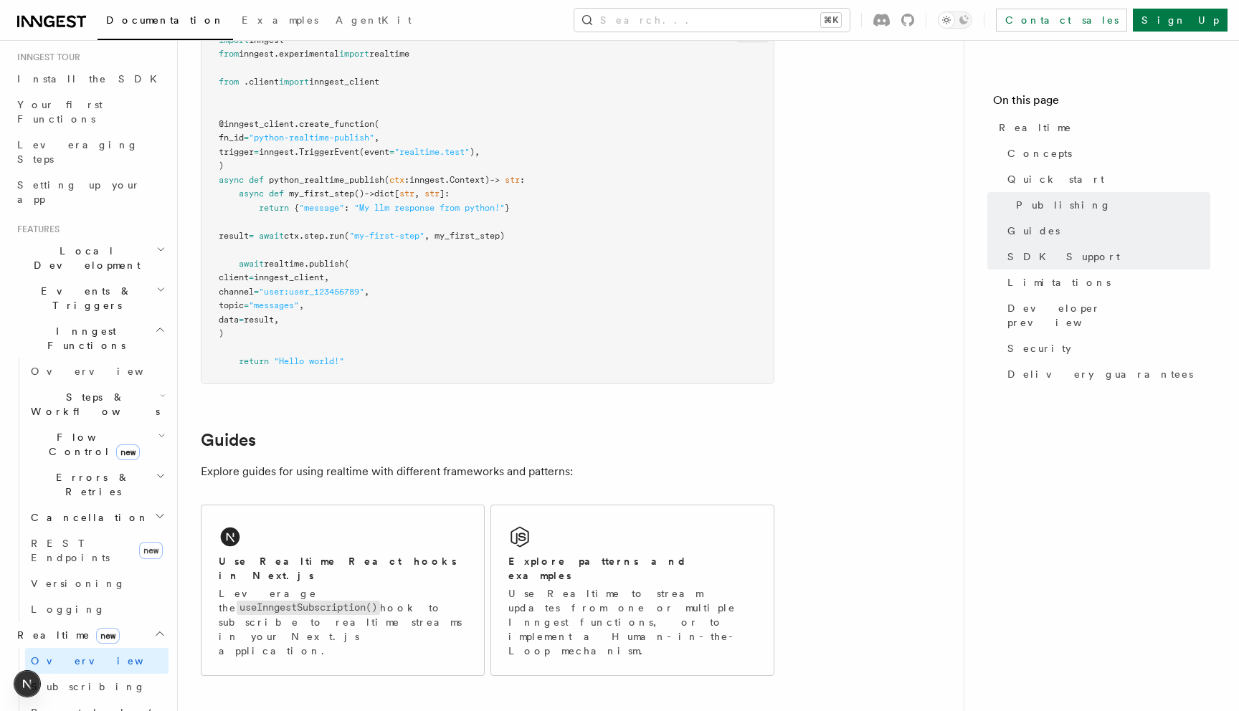
scroll to position [221, 0]
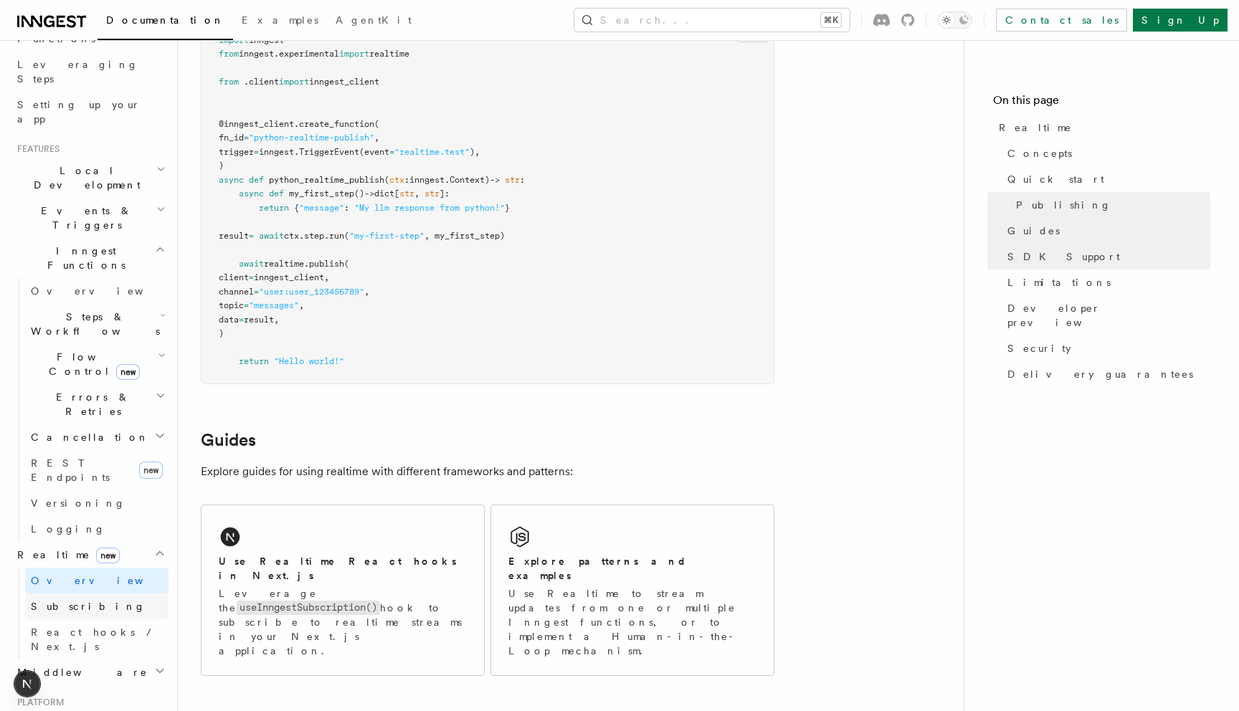
click at [84, 601] on span "Subscribing" at bounding box center [88, 606] width 115 height 11
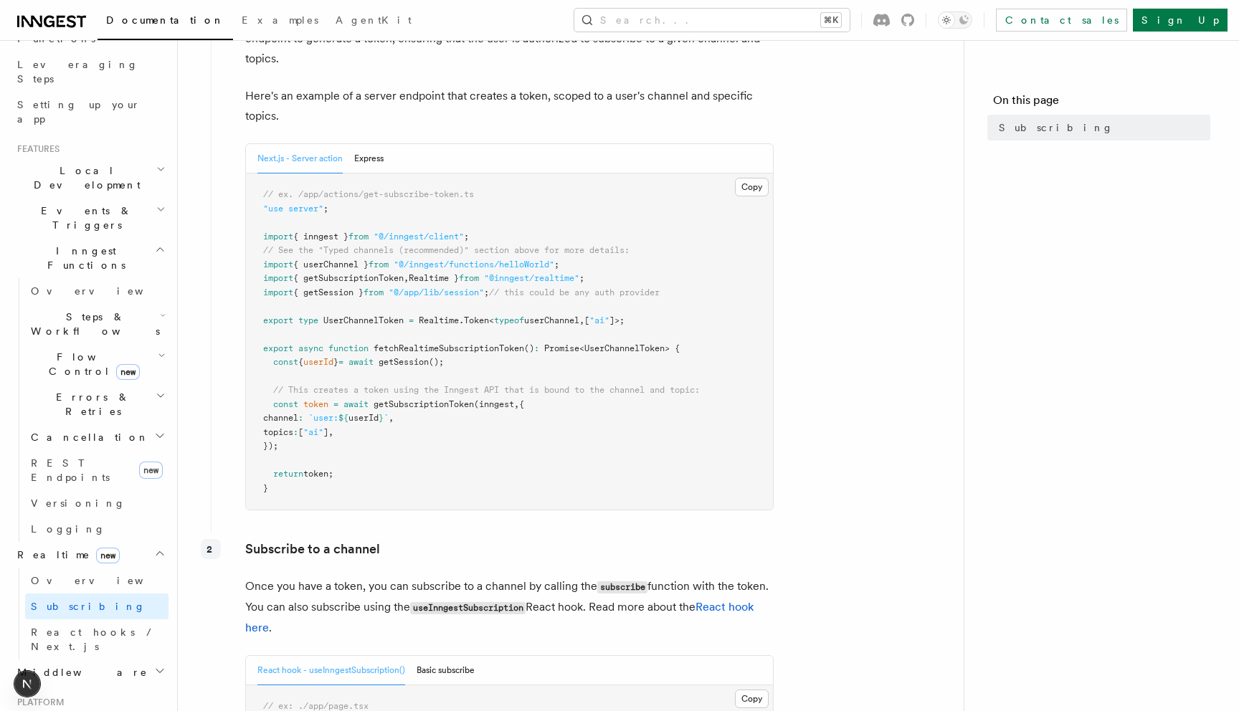
scroll to position [345, 0]
